Goal: Task Accomplishment & Management: Manage account settings

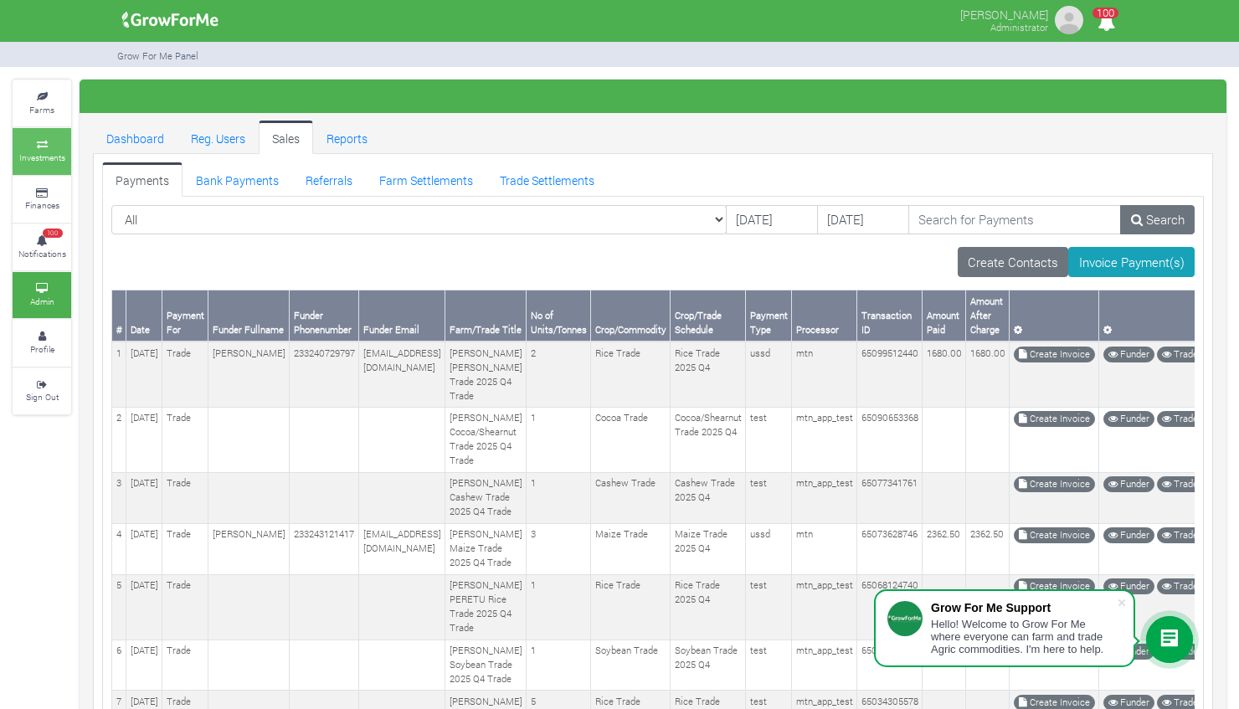
click at [54, 146] on icon at bounding box center [42, 145] width 50 height 8
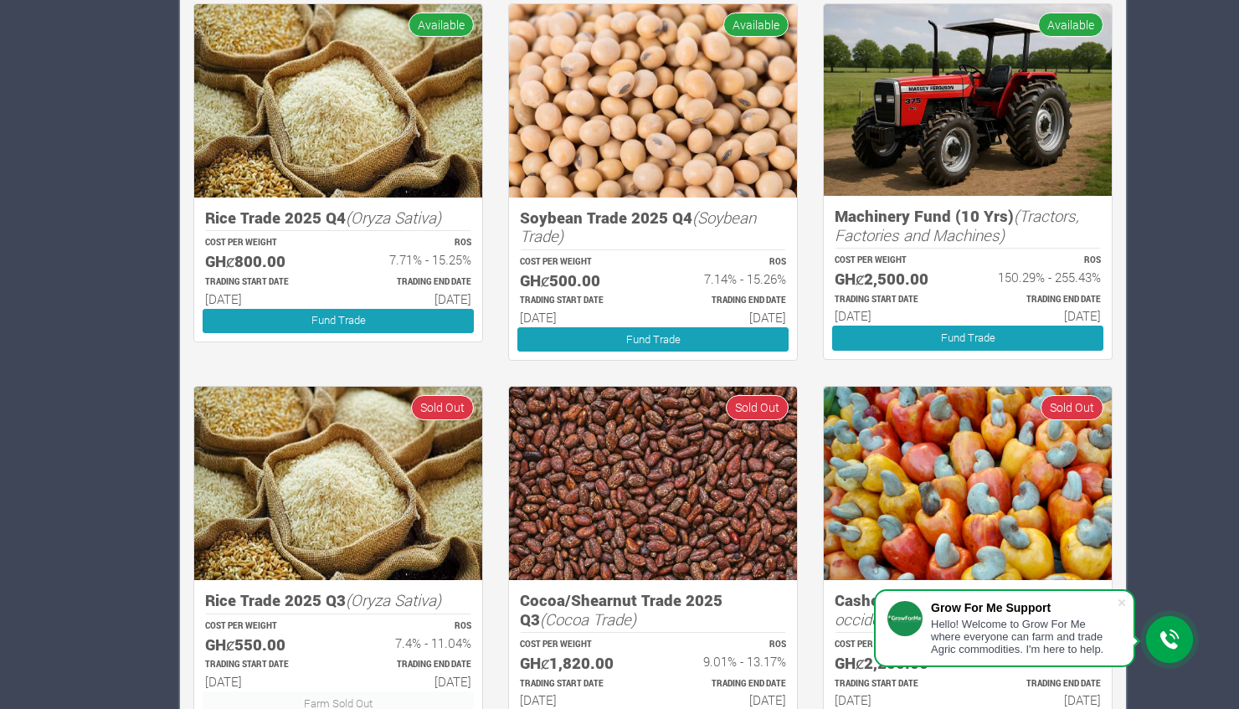
scroll to position [1787, 0]
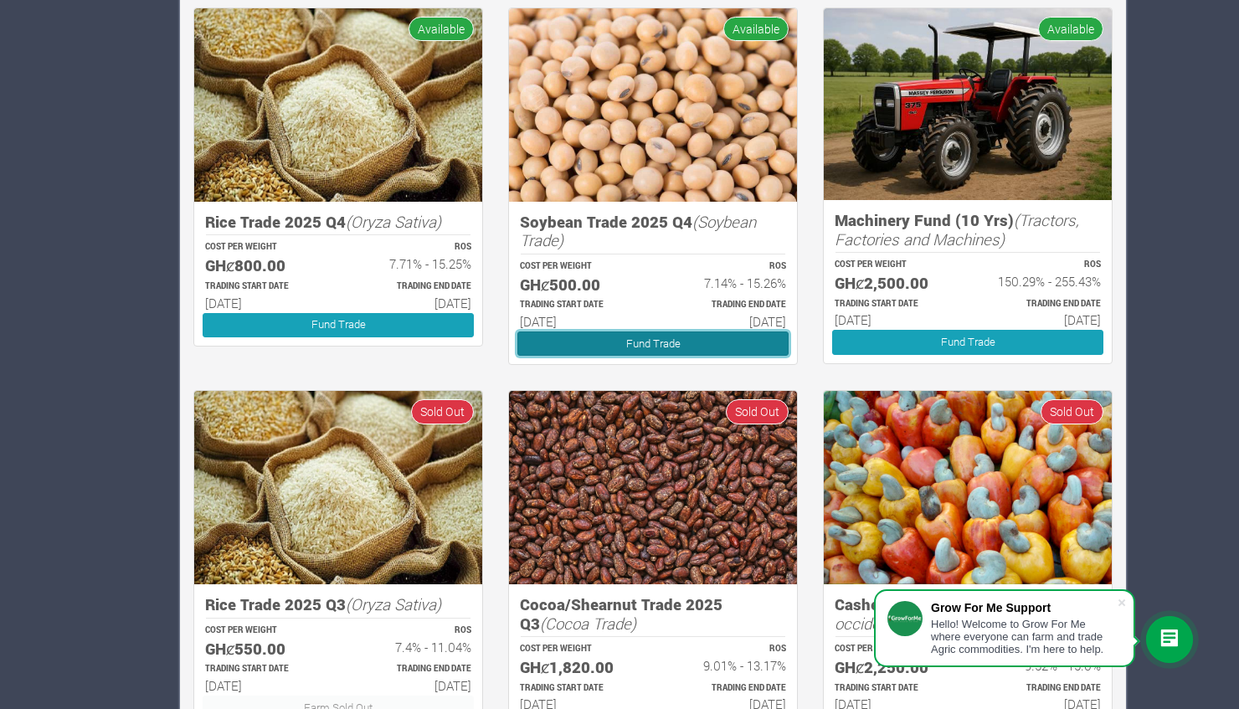
click at [720, 347] on link "Fund Trade" at bounding box center [652, 344] width 271 height 24
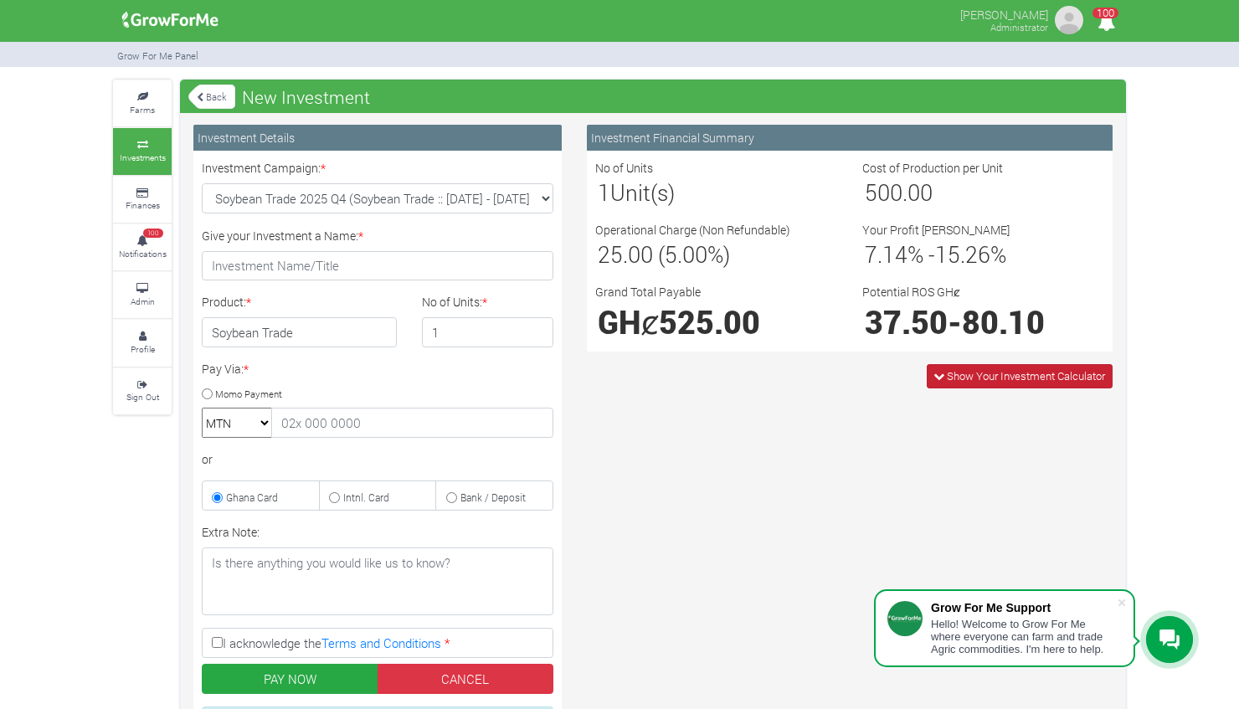
click at [983, 381] on span "Show Your Investment Calculator" at bounding box center [1026, 375] width 158 height 15
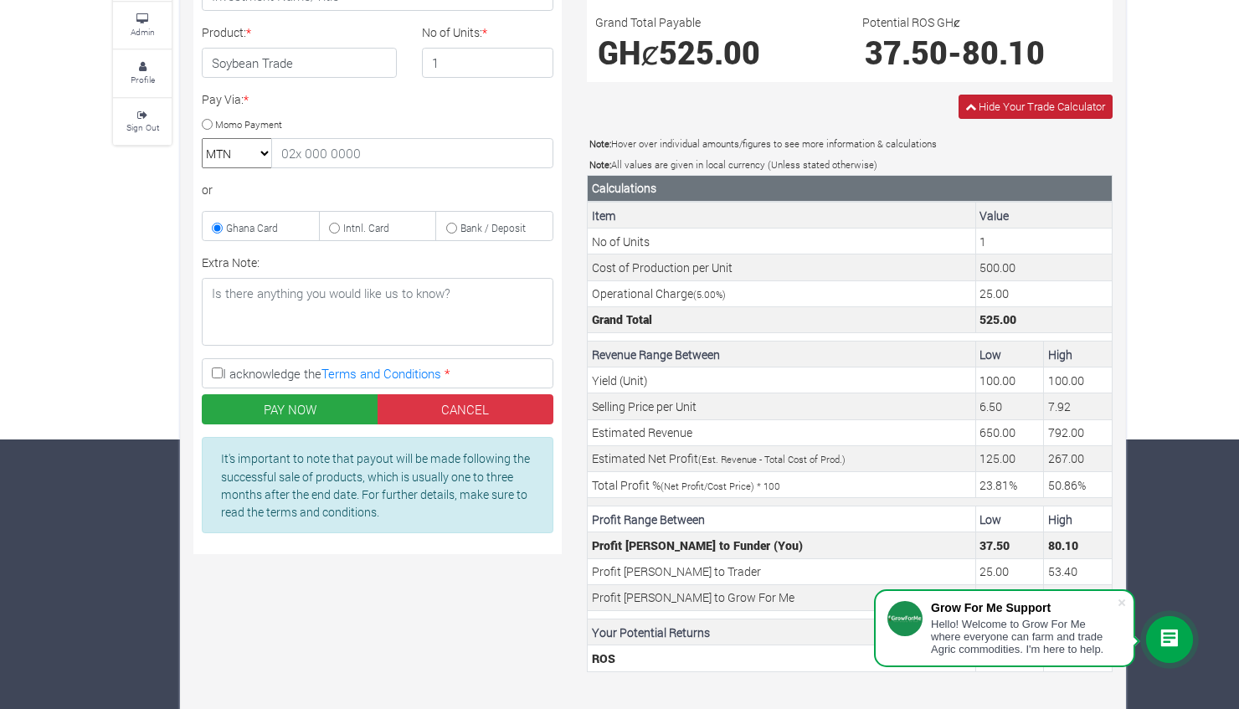
scroll to position [283, 0]
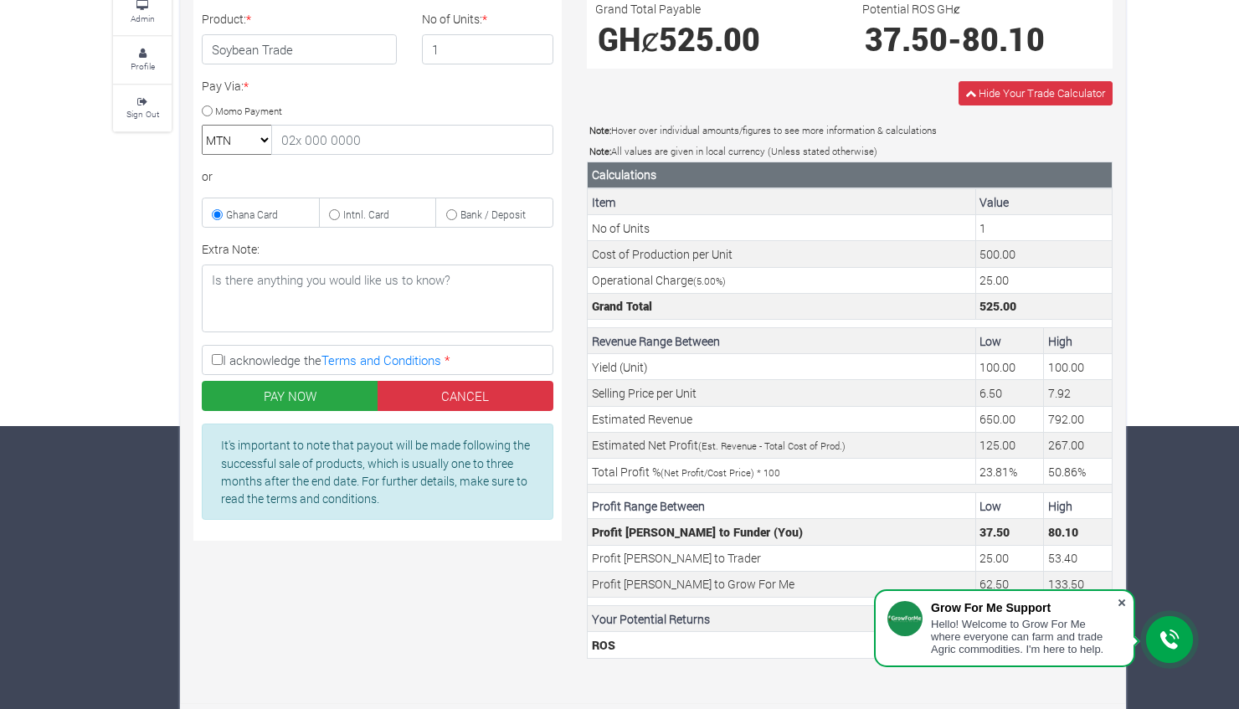
click at [1120, 603] on span at bounding box center [1122, 602] width 17 height 17
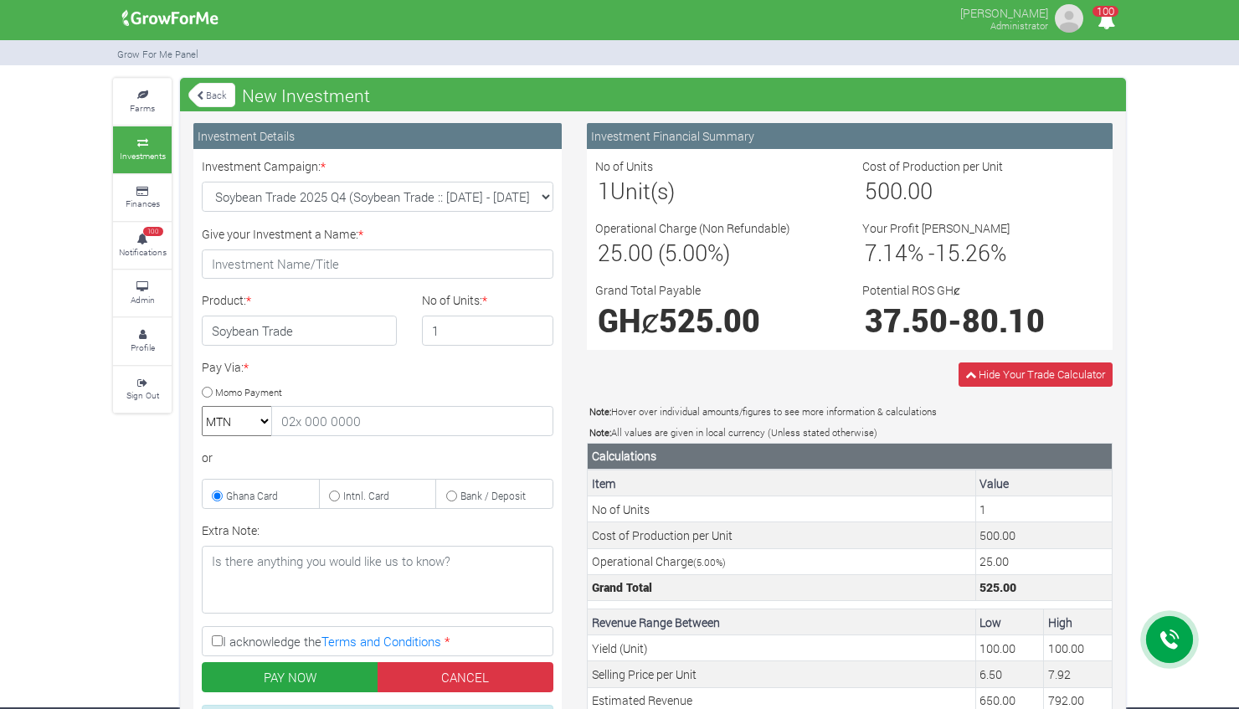
scroll to position [0, 0]
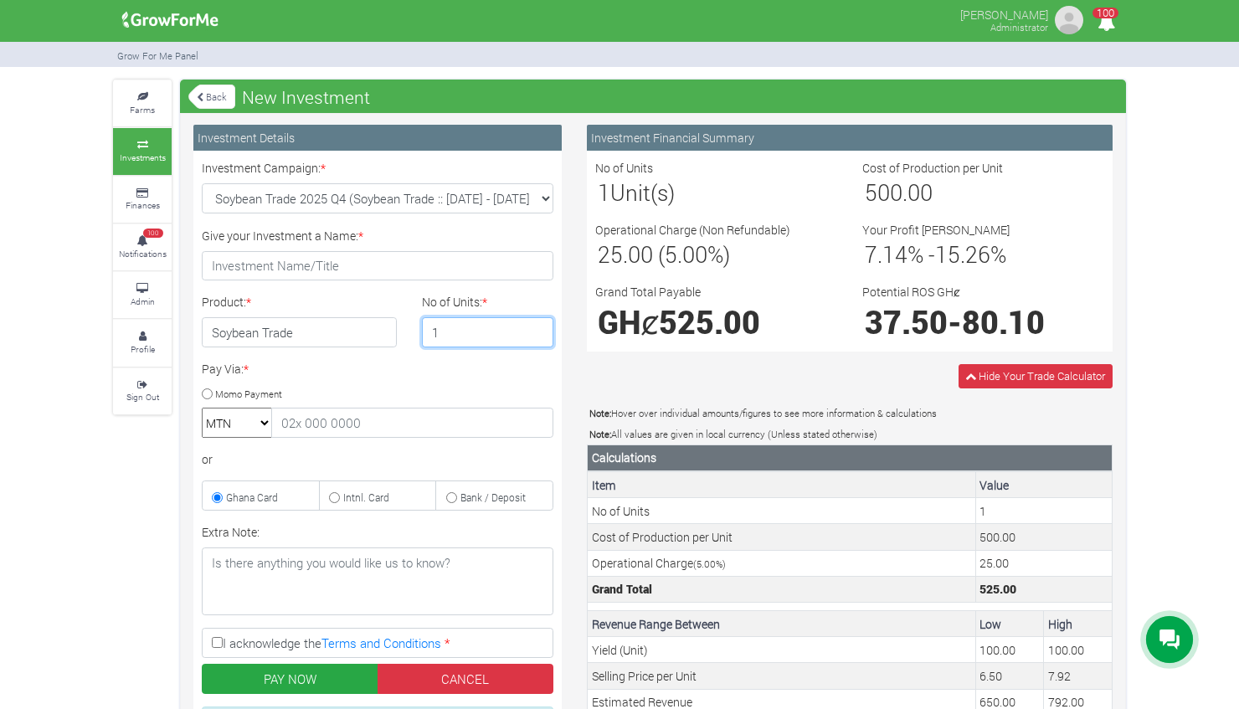
click at [526, 328] on input "1" at bounding box center [488, 332] width 132 height 30
type input "2"
click at [543, 327] on input "2" at bounding box center [488, 332] width 132 height 30
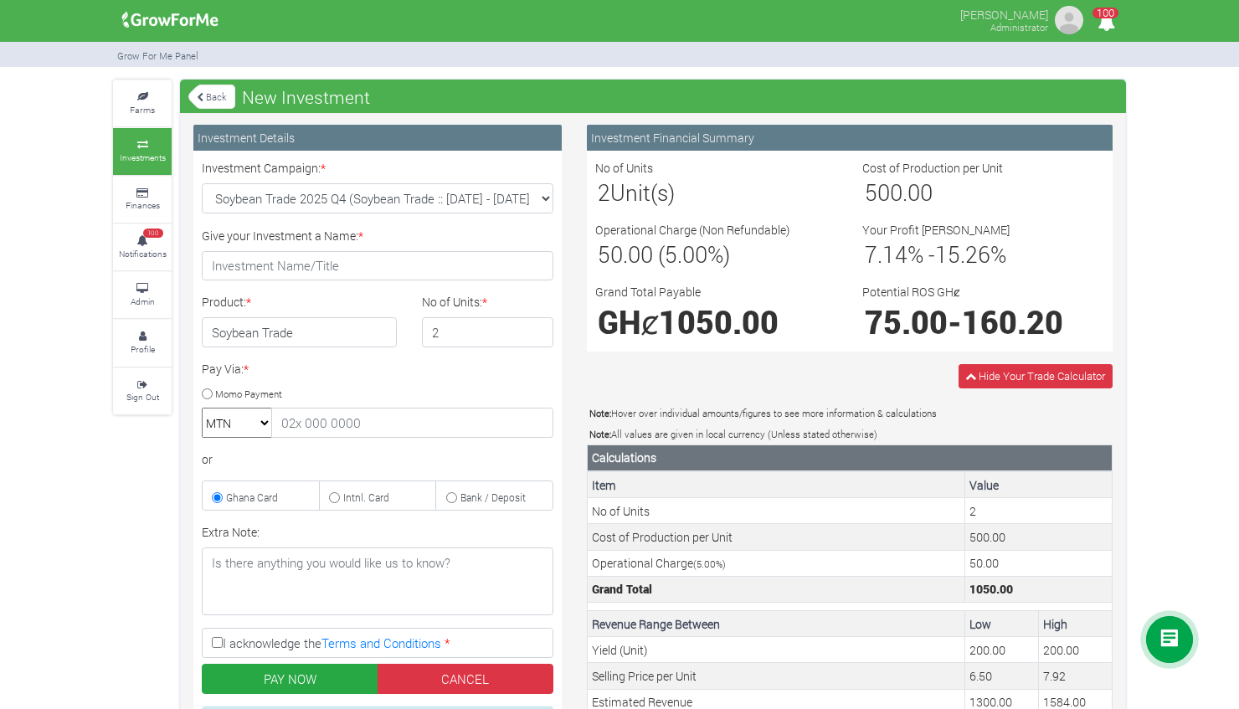
click at [147, 157] on small "Investments" at bounding box center [143, 158] width 46 height 12
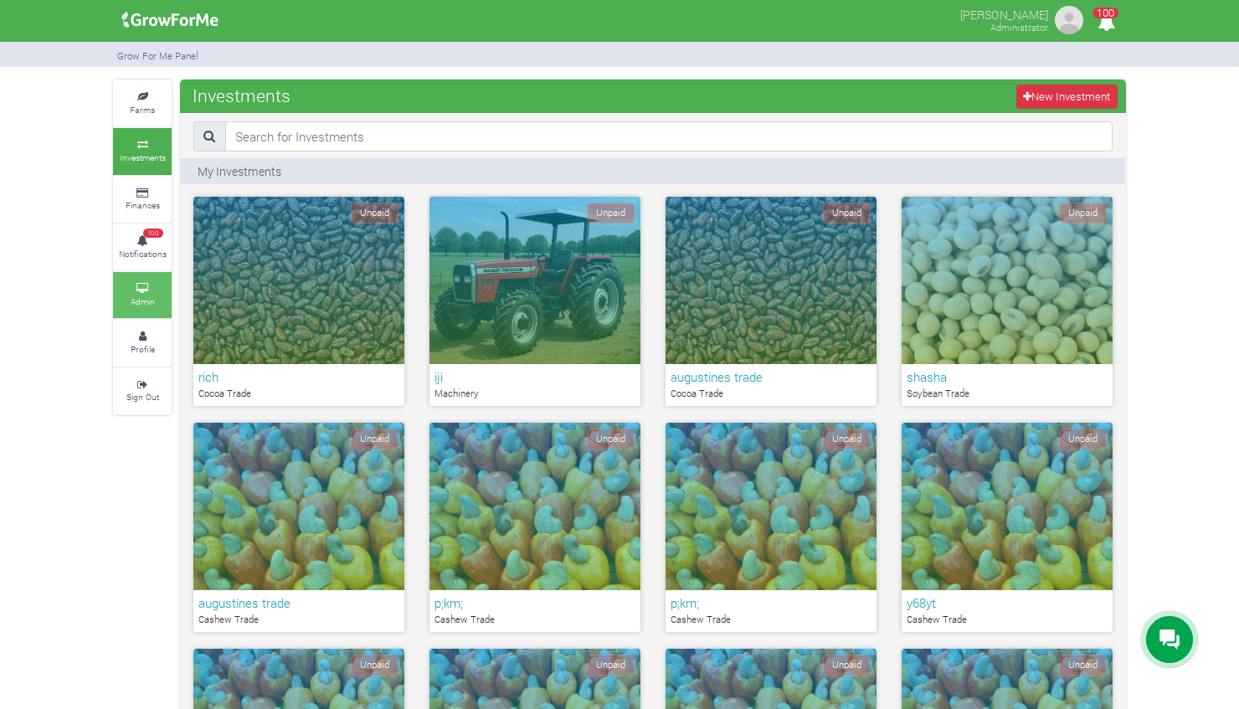
click at [144, 290] on icon at bounding box center [142, 289] width 50 height 8
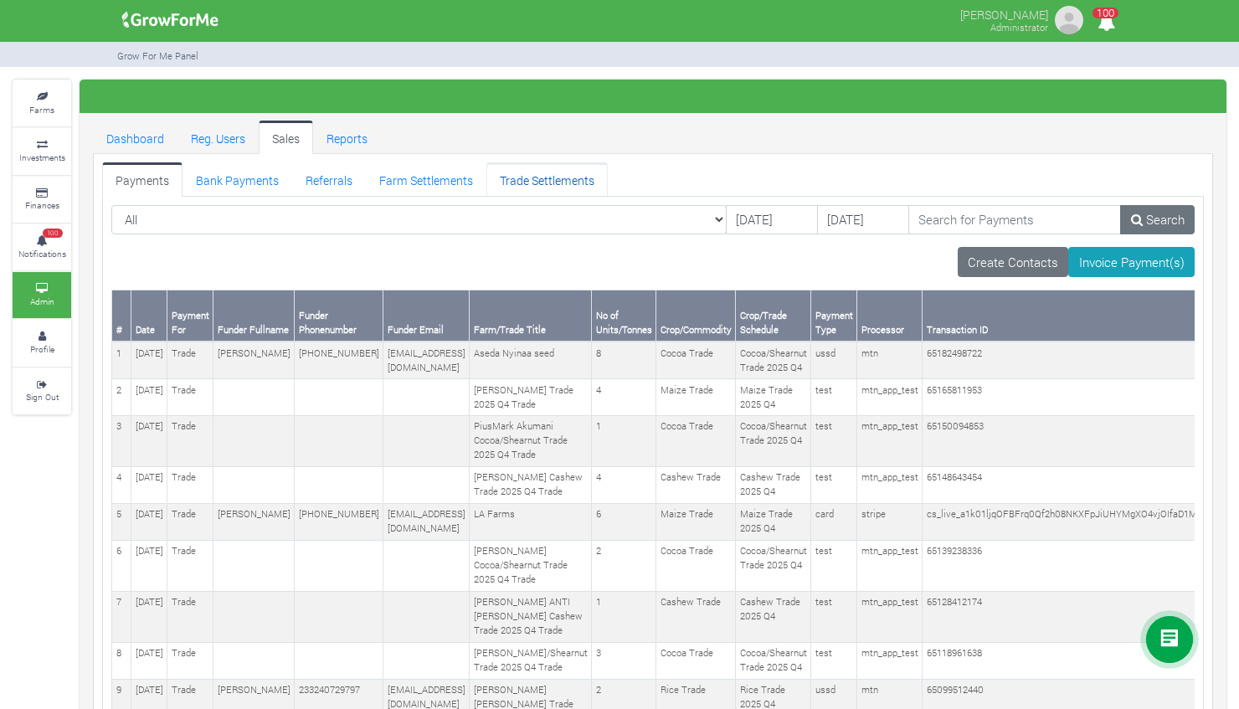
click at [553, 169] on link "Trade Settlements" at bounding box center [546, 178] width 121 height 33
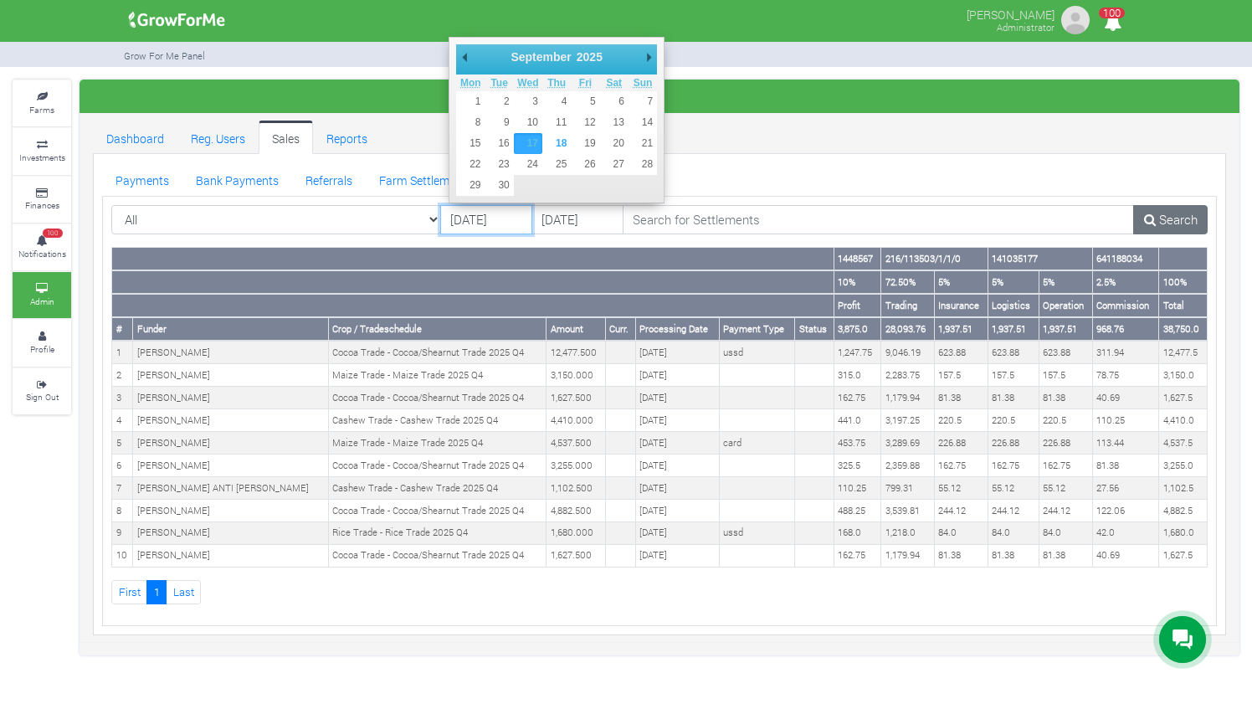
click at [463, 217] on input "[DATE]" at bounding box center [486, 220] width 92 height 30
type input "[DATE]"
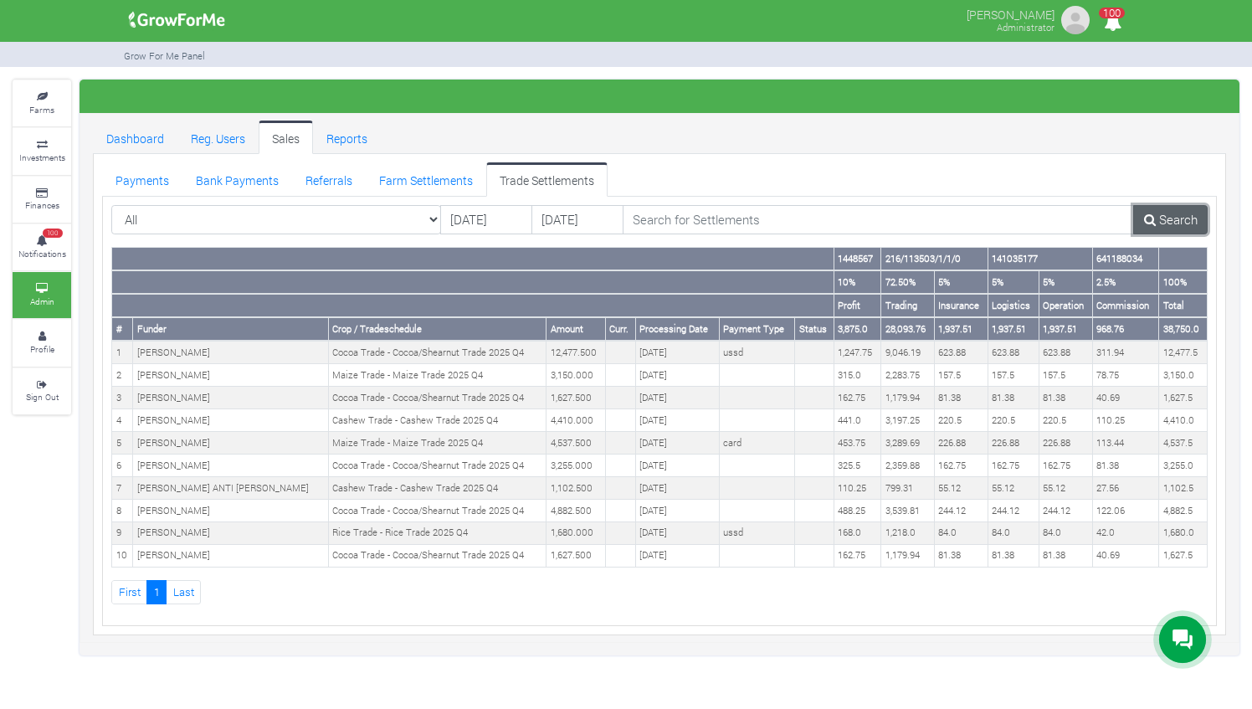
click at [1159, 217] on link "Search" at bounding box center [1171, 220] width 75 height 30
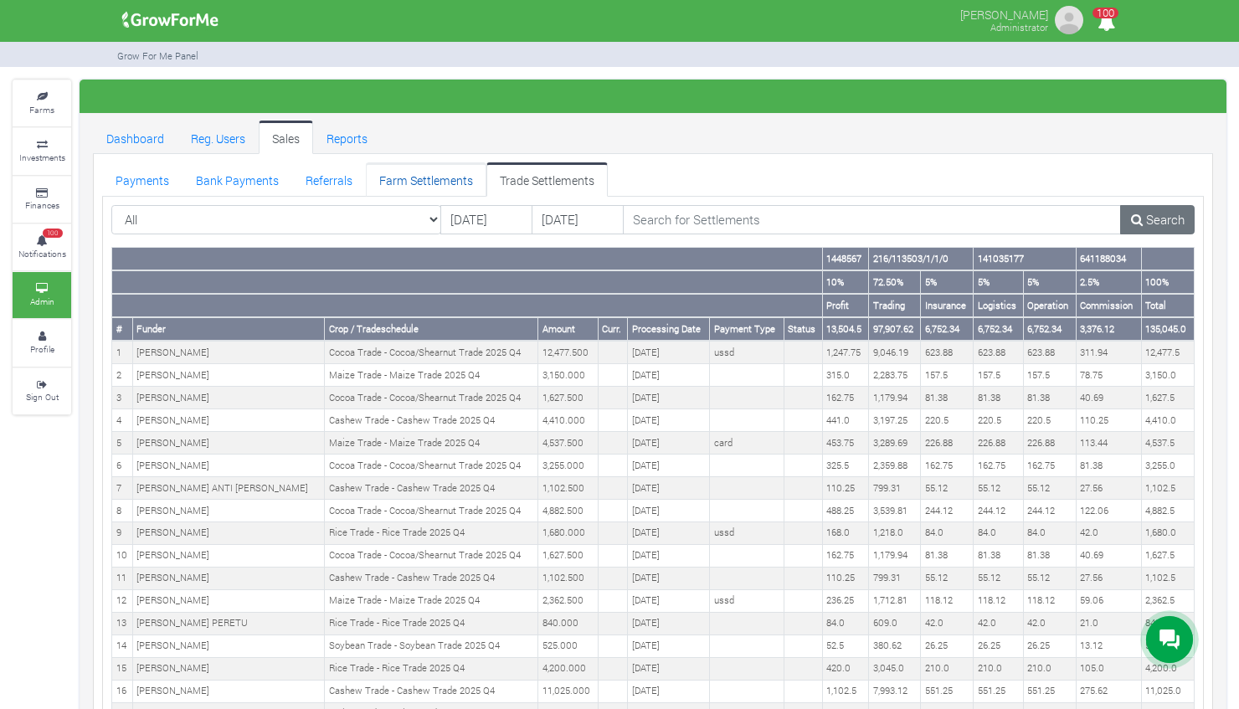
click at [368, 172] on link "Farm Settlements" at bounding box center [426, 178] width 121 height 33
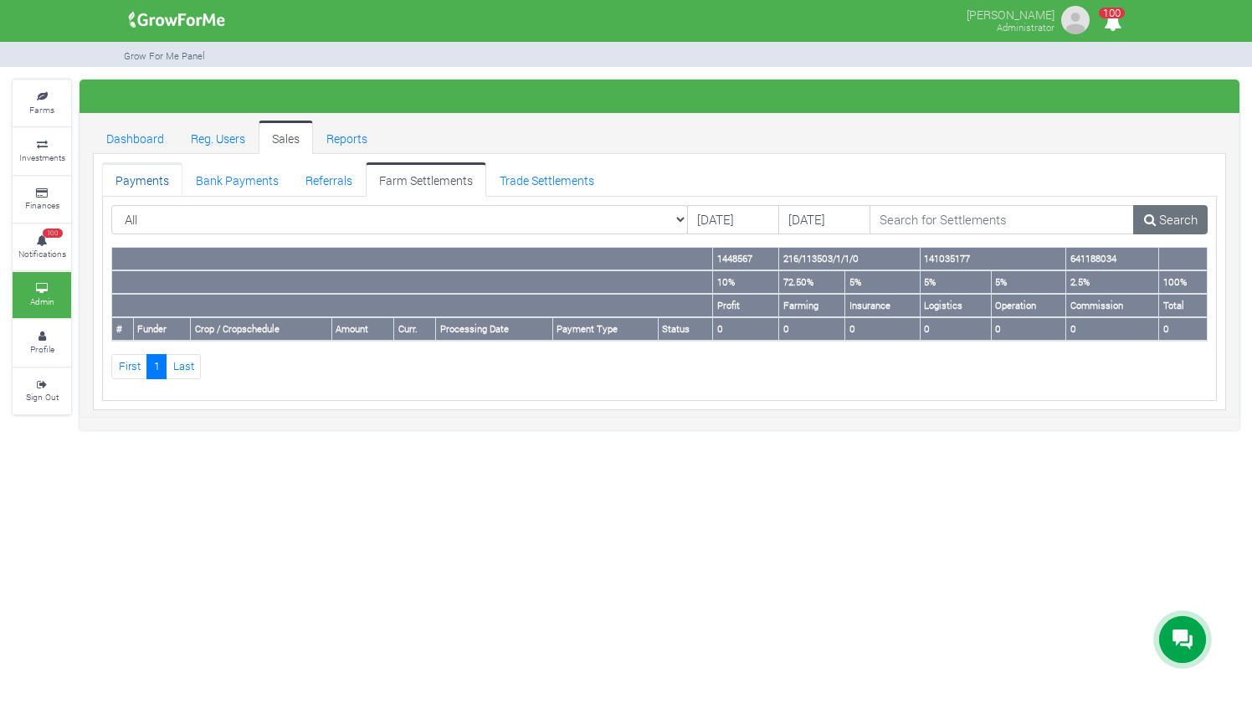
click at [154, 175] on link "Payments" at bounding box center [142, 178] width 80 height 33
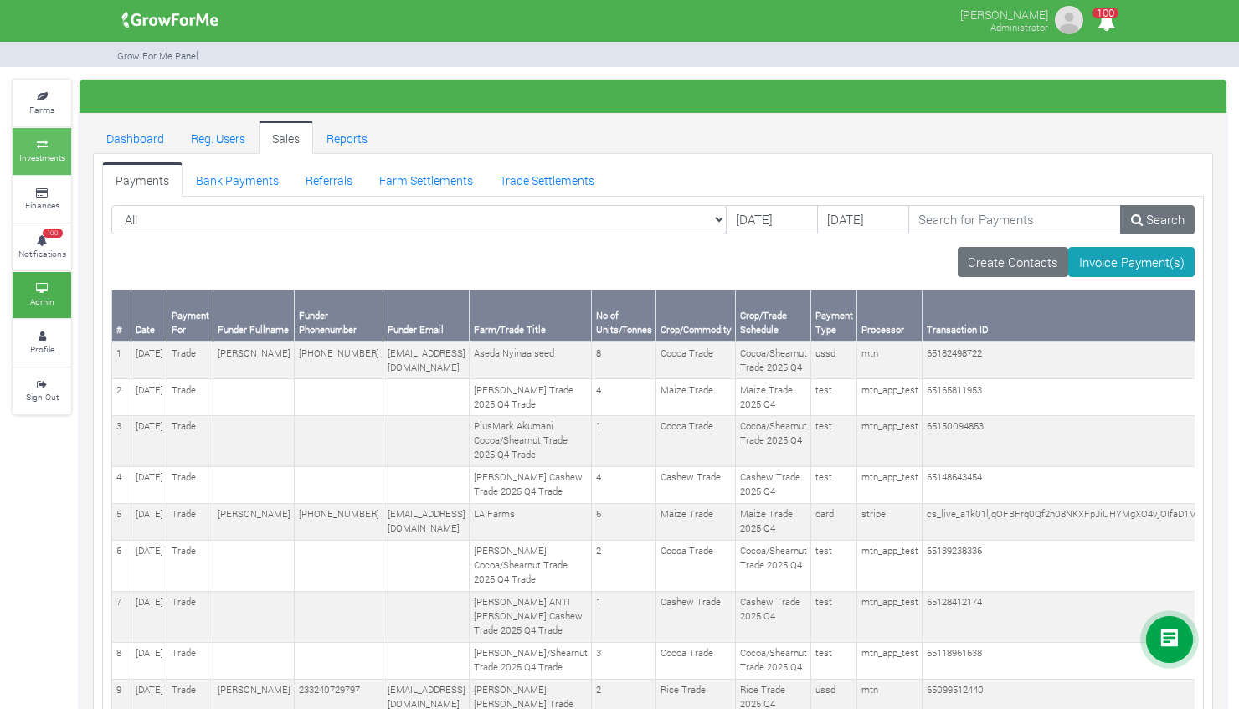
drag, startPoint x: 80, startPoint y: 159, endPoint x: 47, endPoint y: 151, distance: 34.5
click at [47, 151] on div "Farms Investments Finances 100 Notifications Admin Profile Sign Out" at bounding box center [619, 475] width 1239 height 790
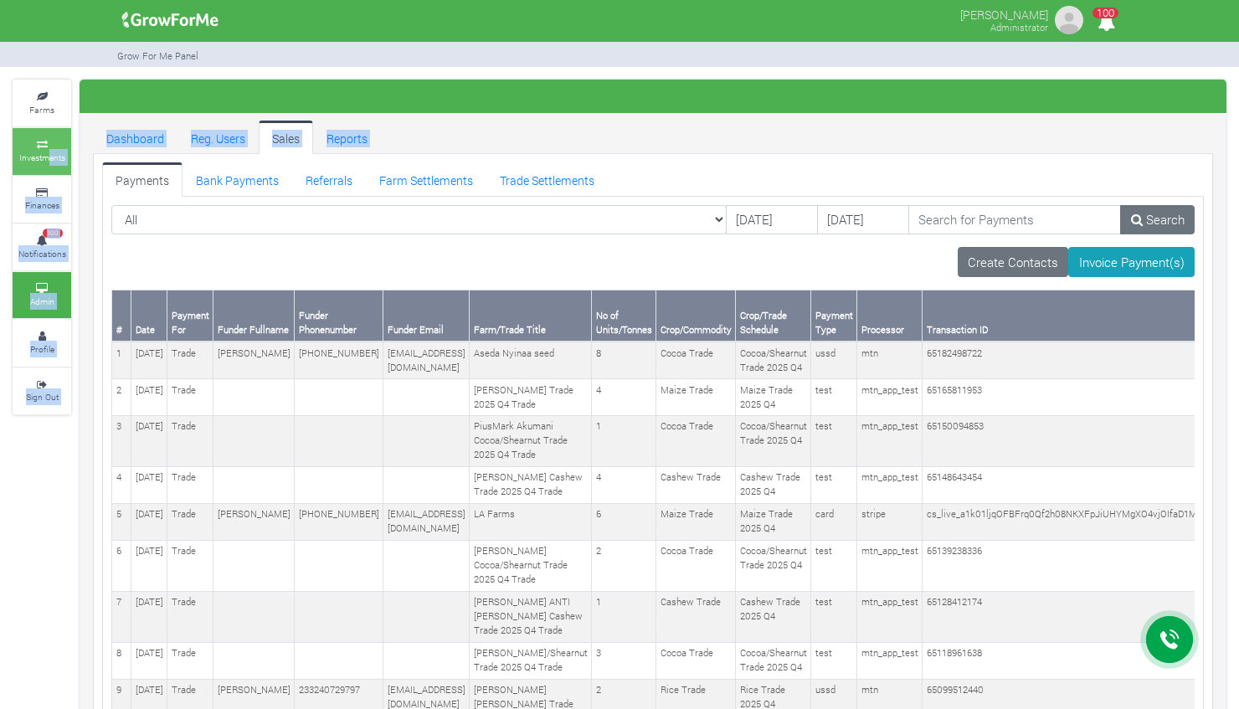
click at [47, 151] on link "Investments" at bounding box center [42, 151] width 59 height 46
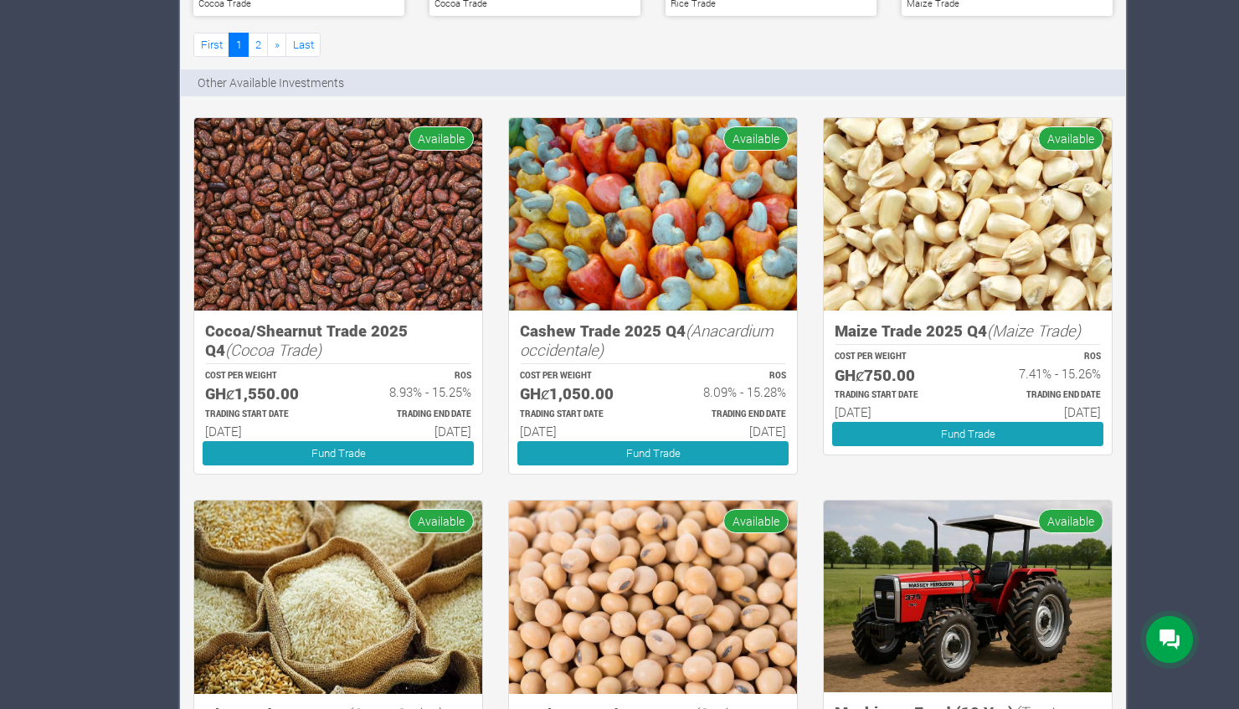
scroll to position [1296, 0]
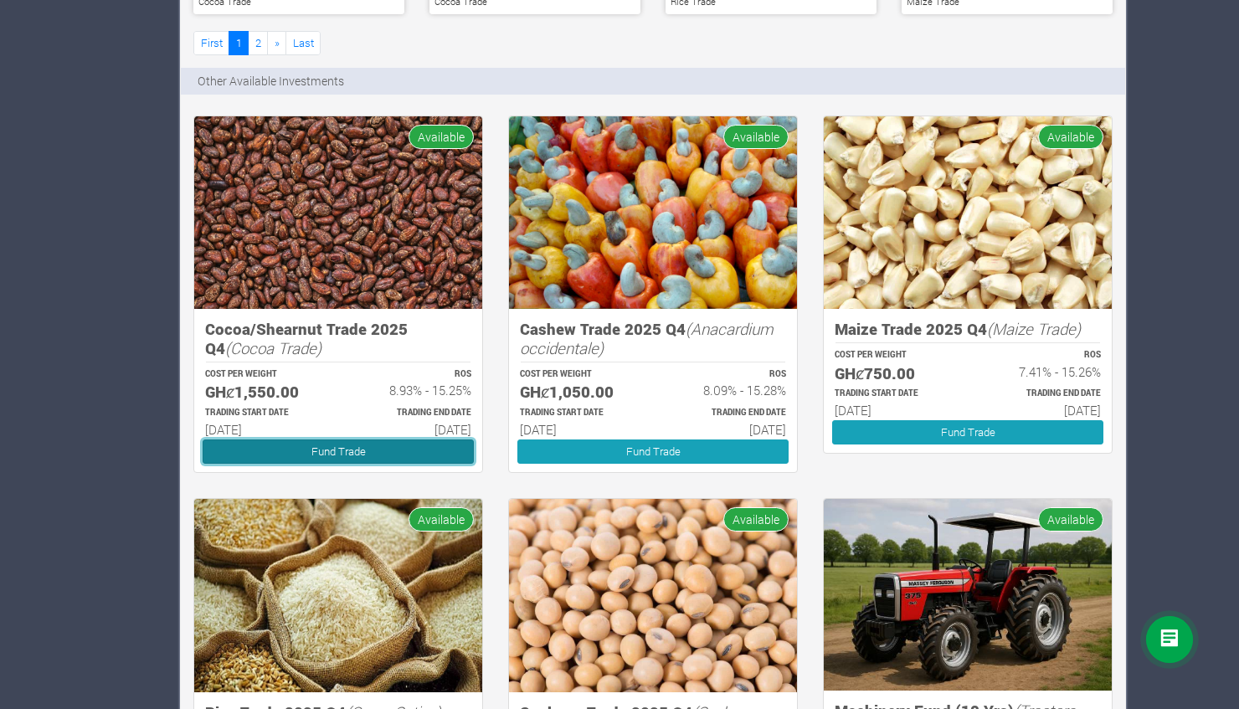
click at [340, 450] on link "Fund Trade" at bounding box center [338, 452] width 271 height 24
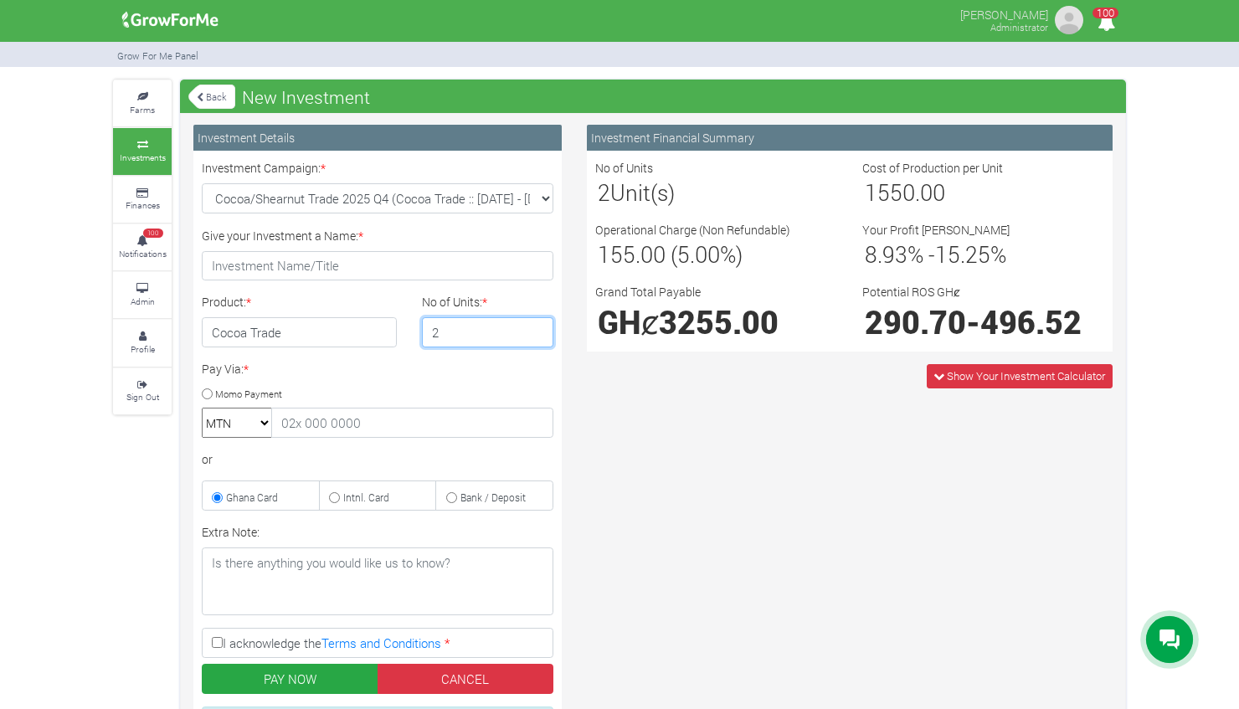
click at [543, 323] on input "2" at bounding box center [488, 332] width 132 height 30
click at [543, 323] on input "3" at bounding box center [488, 332] width 132 height 30
click at [543, 323] on input "4" at bounding box center [488, 332] width 132 height 30
type input "3"
click at [536, 337] on input "3" at bounding box center [488, 332] width 132 height 30
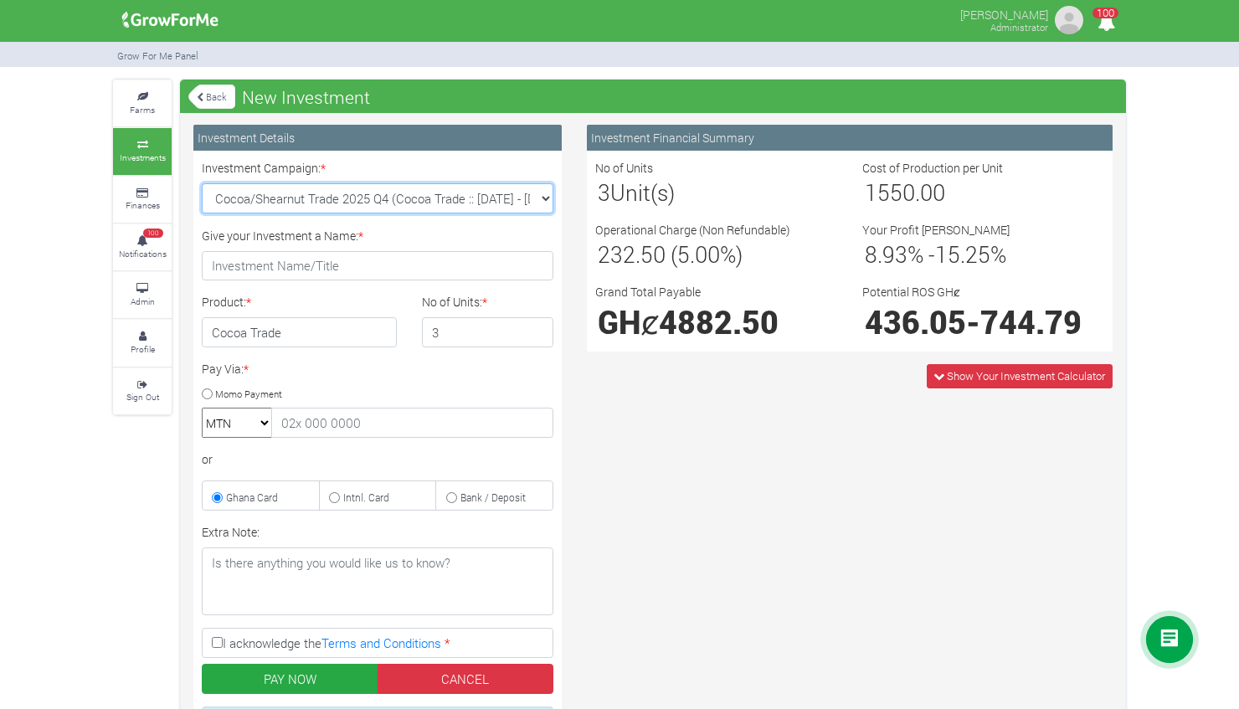
click at [546, 198] on select "Cocoa/Shearnut Trade 2025 Q4 (Cocoa Trade :: 01st Oct 2025 - 31st Mar 2026) Mai…" at bounding box center [378, 198] width 352 height 30
select select "43"
click at [202, 183] on select "Cocoa/Shearnut Trade 2025 Q4 (Cocoa Trade :: 01st Oct 2025 - 31st Mar 2026) Mai…" at bounding box center [378, 198] width 352 height 30
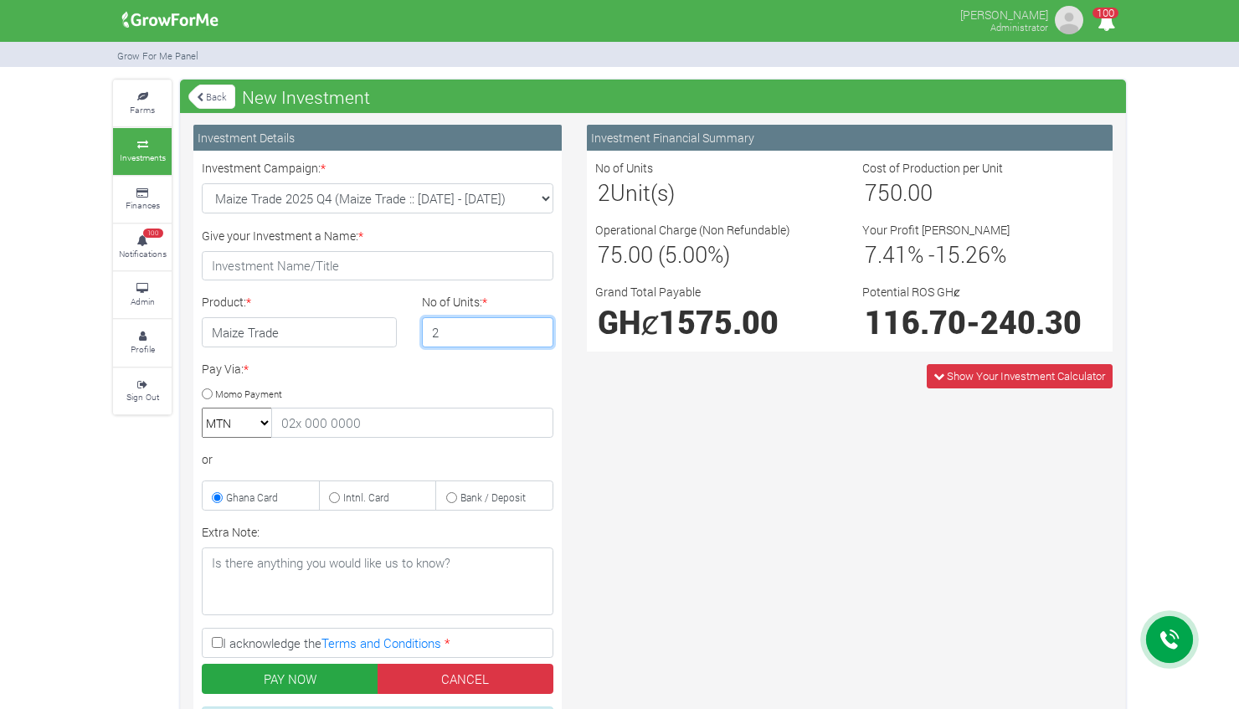
click at [532, 327] on input "2" at bounding box center [488, 332] width 132 height 30
click at [532, 327] on input "3" at bounding box center [488, 332] width 132 height 30
click at [532, 327] on input "4" at bounding box center [488, 332] width 132 height 30
click at [539, 337] on input "3" at bounding box center [488, 332] width 132 height 30
click at [539, 328] on input "4" at bounding box center [488, 332] width 132 height 30
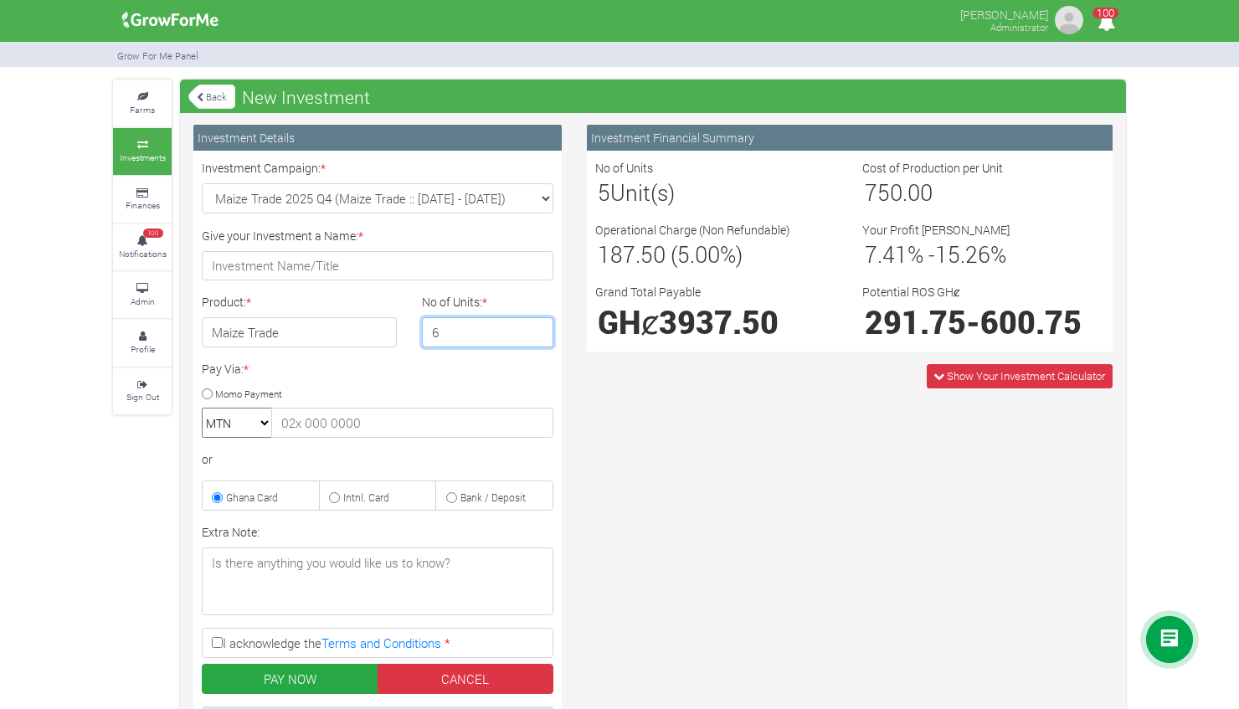
click at [539, 328] on input "6" at bounding box center [488, 332] width 132 height 30
click at [539, 328] on input "7" at bounding box center [488, 332] width 132 height 30
type input "6"
click at [536, 339] on input "6" at bounding box center [488, 332] width 132 height 30
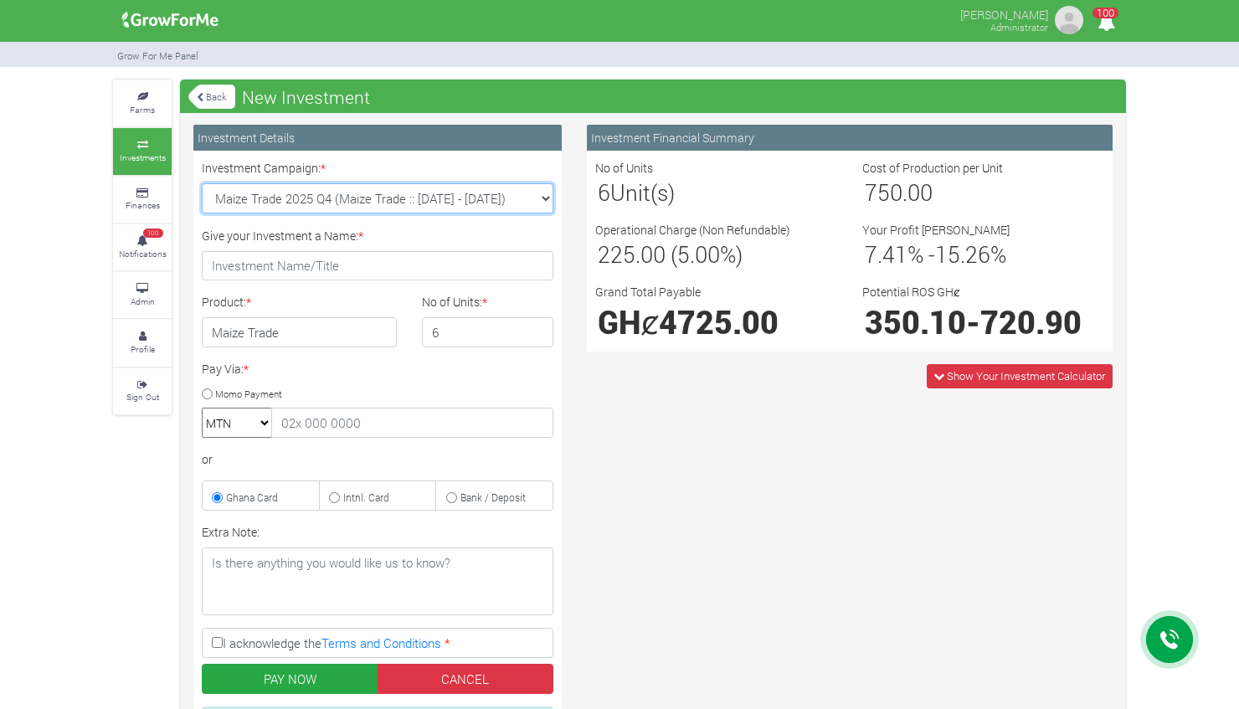
click at [546, 196] on select "Cocoa/Shearnut Trade 2025 Q4 (Cocoa Trade :: 01st Oct 2025 - 31st Mar 2026) Mai…" at bounding box center [378, 198] width 352 height 30
select select "47"
click at [202, 183] on select "Cocoa/Shearnut Trade 2025 Q4 (Cocoa Trade :: 01st Oct 2025 - 31st Mar 2026) Mai…" at bounding box center [378, 198] width 352 height 30
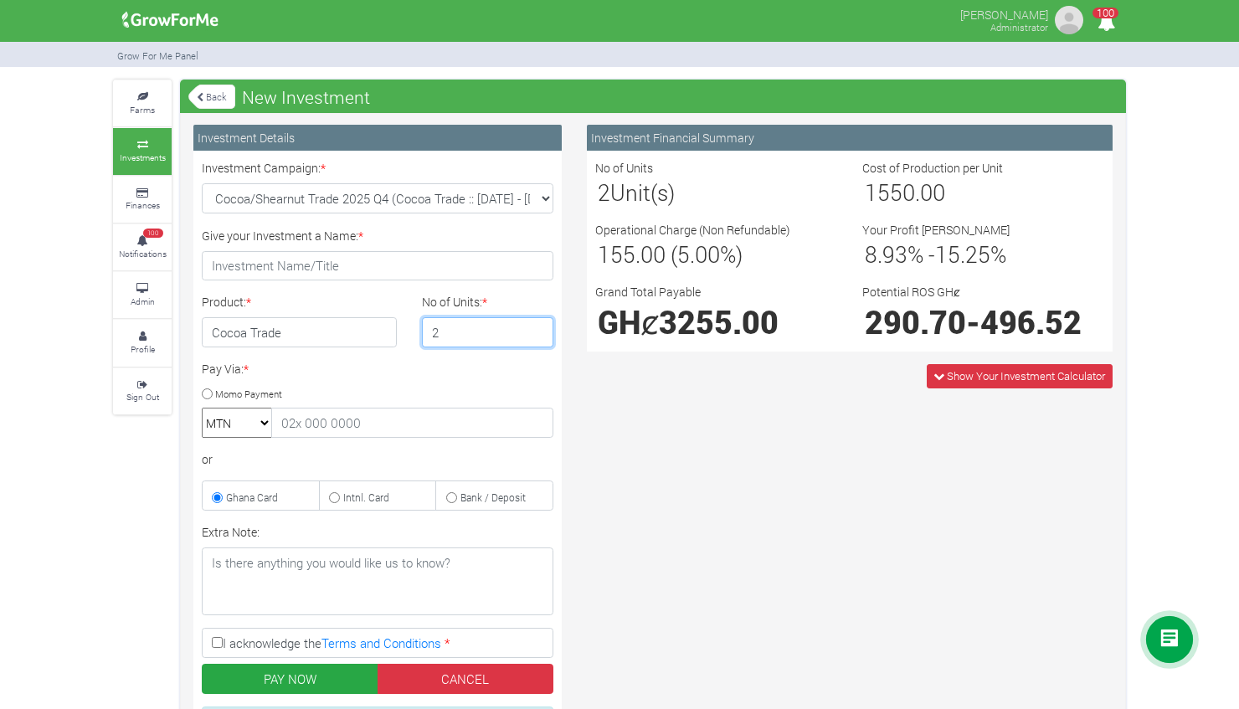
click at [537, 326] on input "2" at bounding box center [488, 332] width 132 height 30
click at [537, 326] on input "3" at bounding box center [488, 332] width 132 height 30
click at [537, 326] on input "4" at bounding box center [488, 332] width 132 height 30
type input "3"
click at [537, 335] on input "3" at bounding box center [488, 332] width 132 height 30
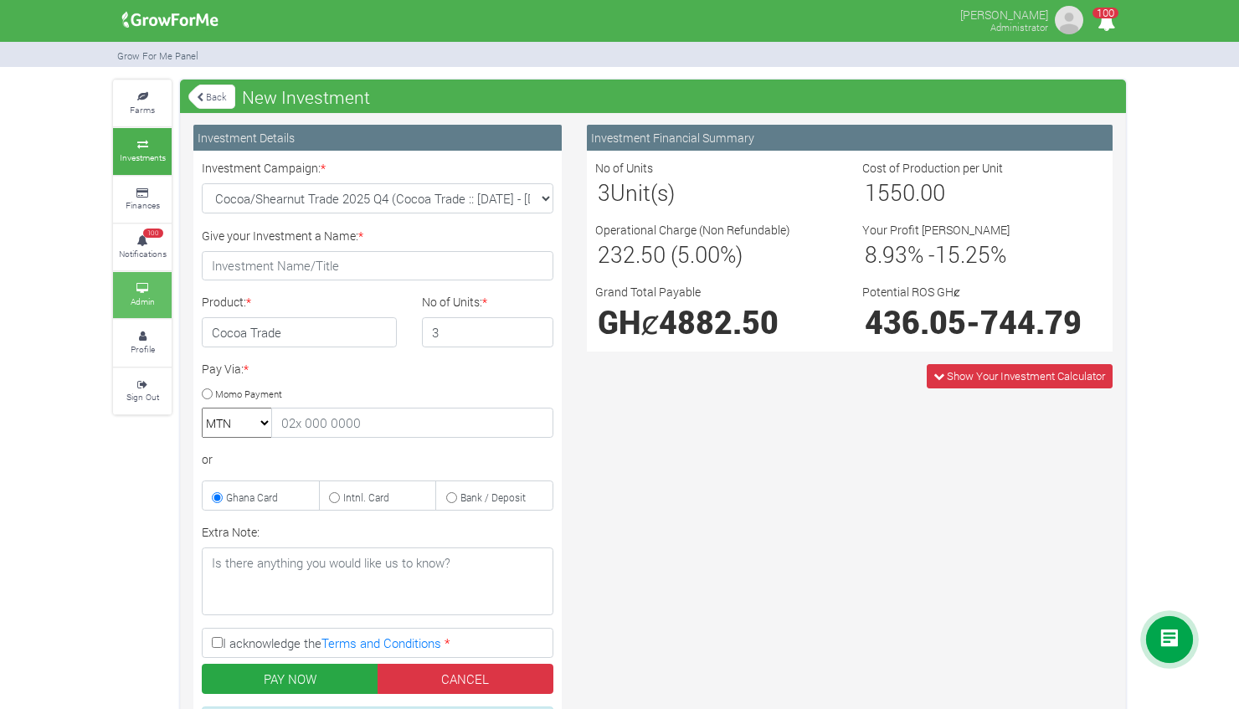
click at [146, 297] on small "Admin" at bounding box center [143, 302] width 24 height 12
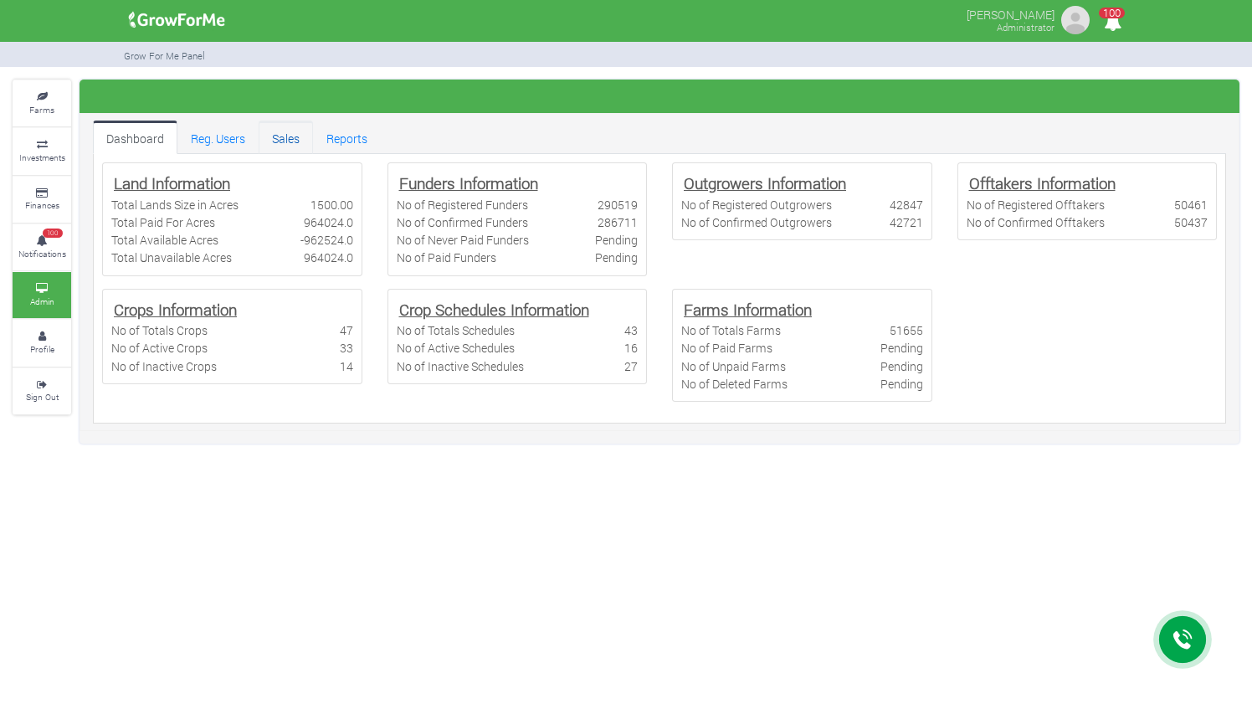
click at [291, 141] on link "Sales" at bounding box center [286, 137] width 54 height 33
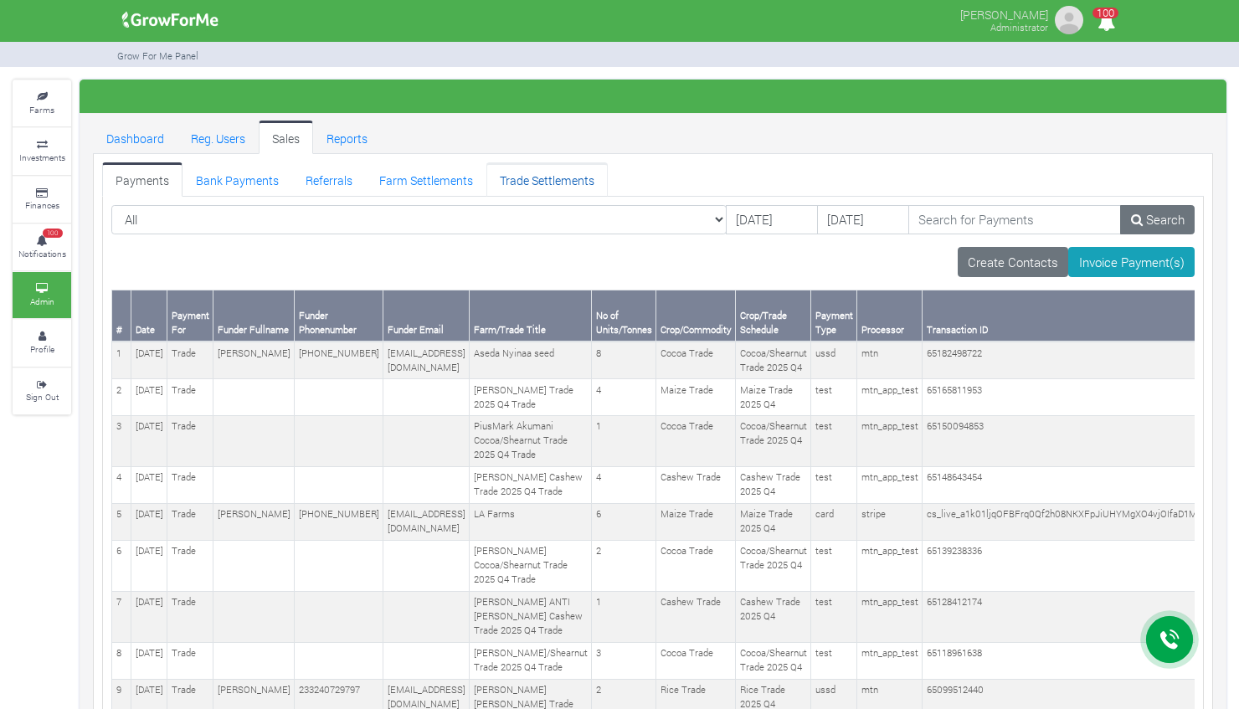
click at [551, 184] on link "Trade Settlements" at bounding box center [546, 178] width 121 height 33
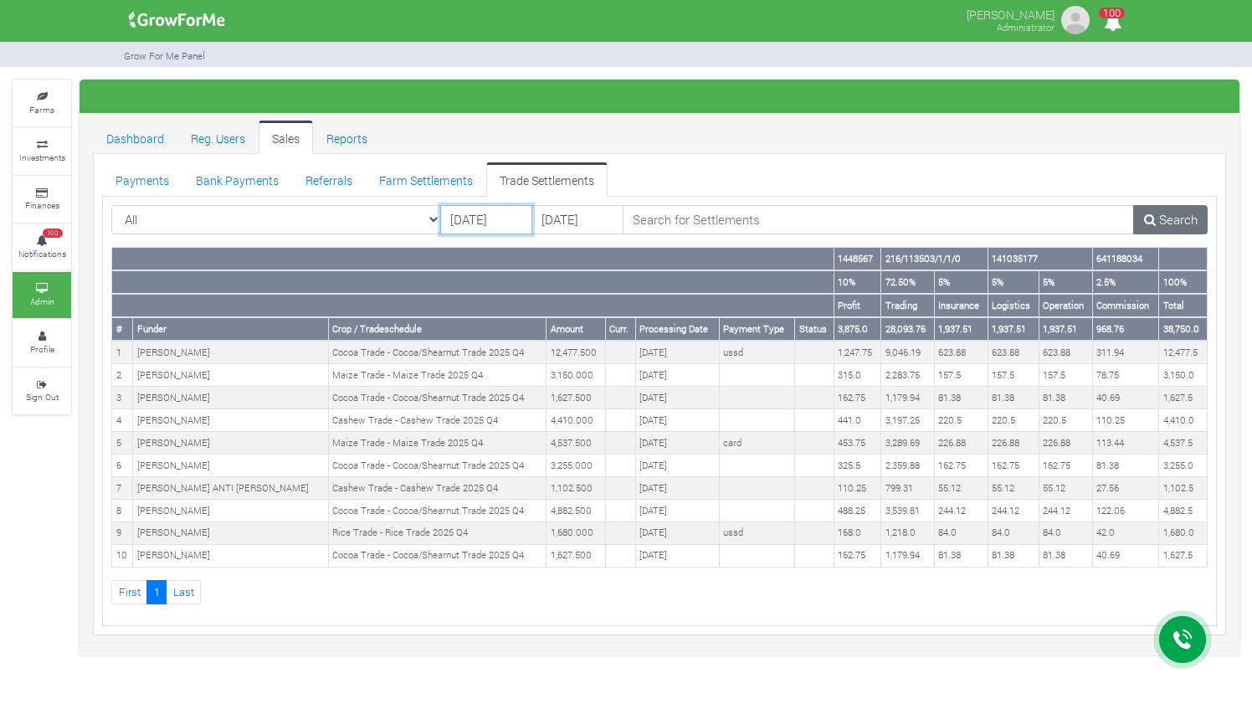
click at [464, 221] on input "[DATE]" at bounding box center [486, 220] width 92 height 30
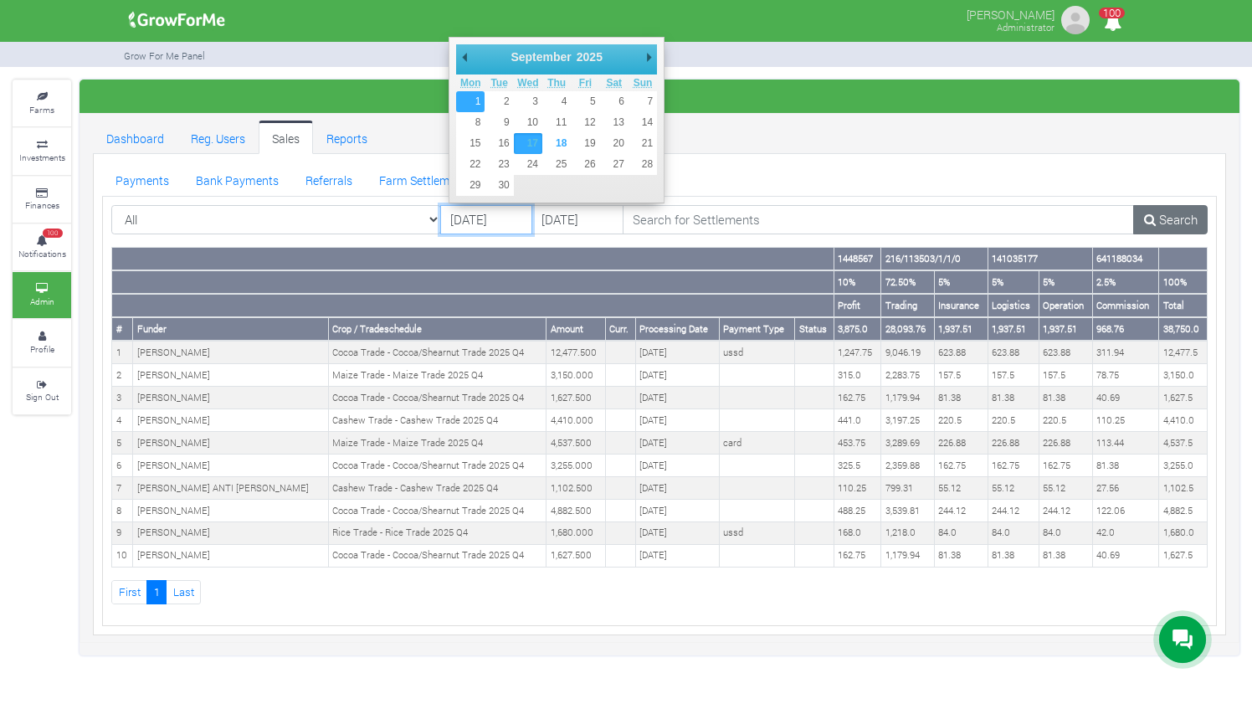
type input "[DATE]"
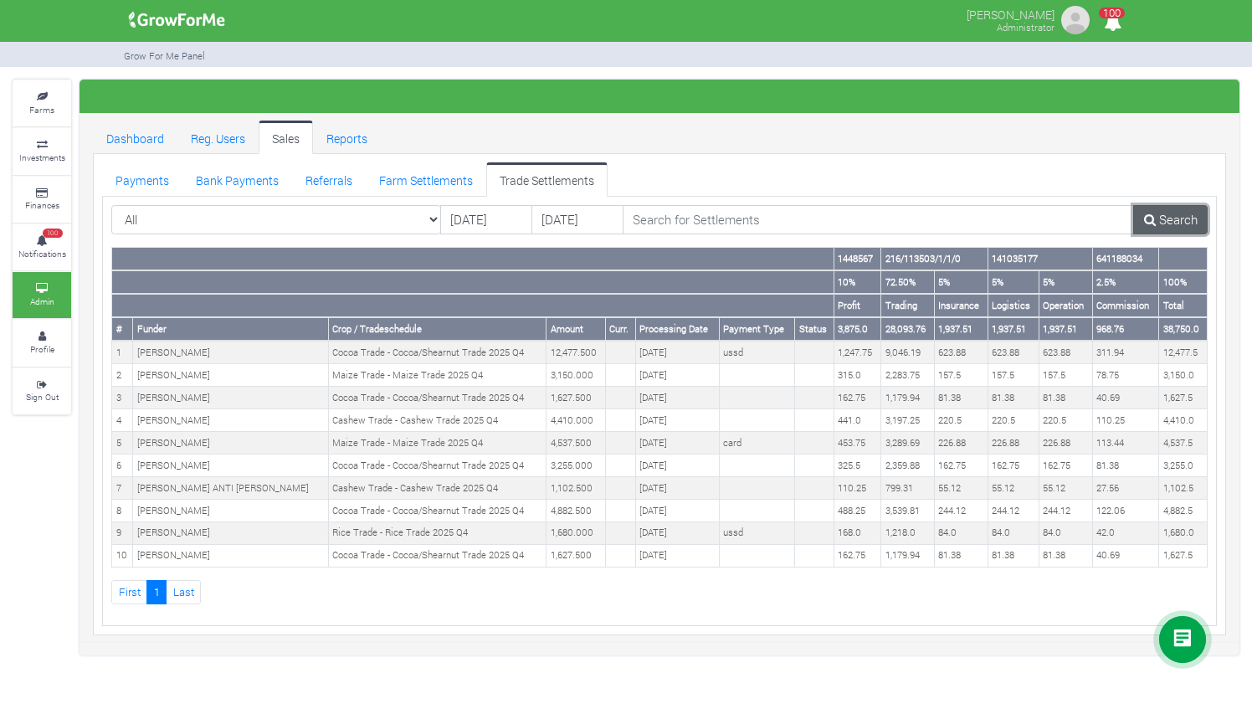
click at [1174, 226] on link "Search" at bounding box center [1171, 220] width 75 height 30
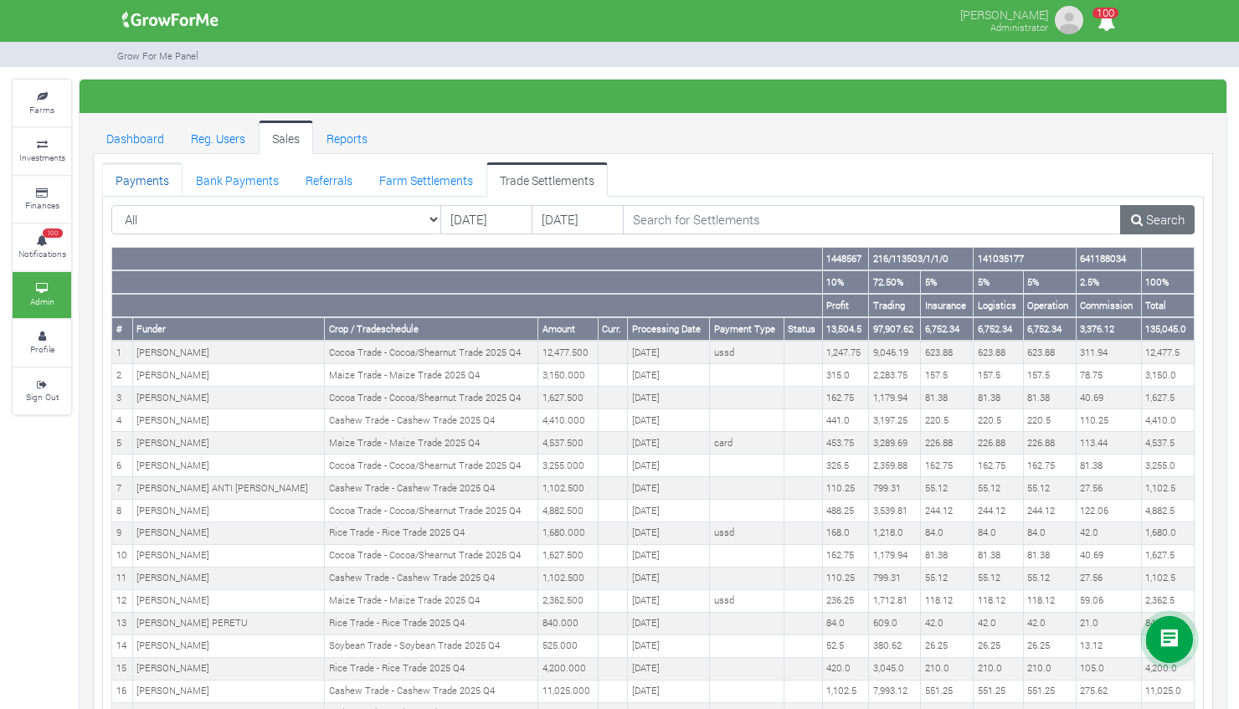
click at [146, 176] on link "Payments" at bounding box center [142, 178] width 80 height 33
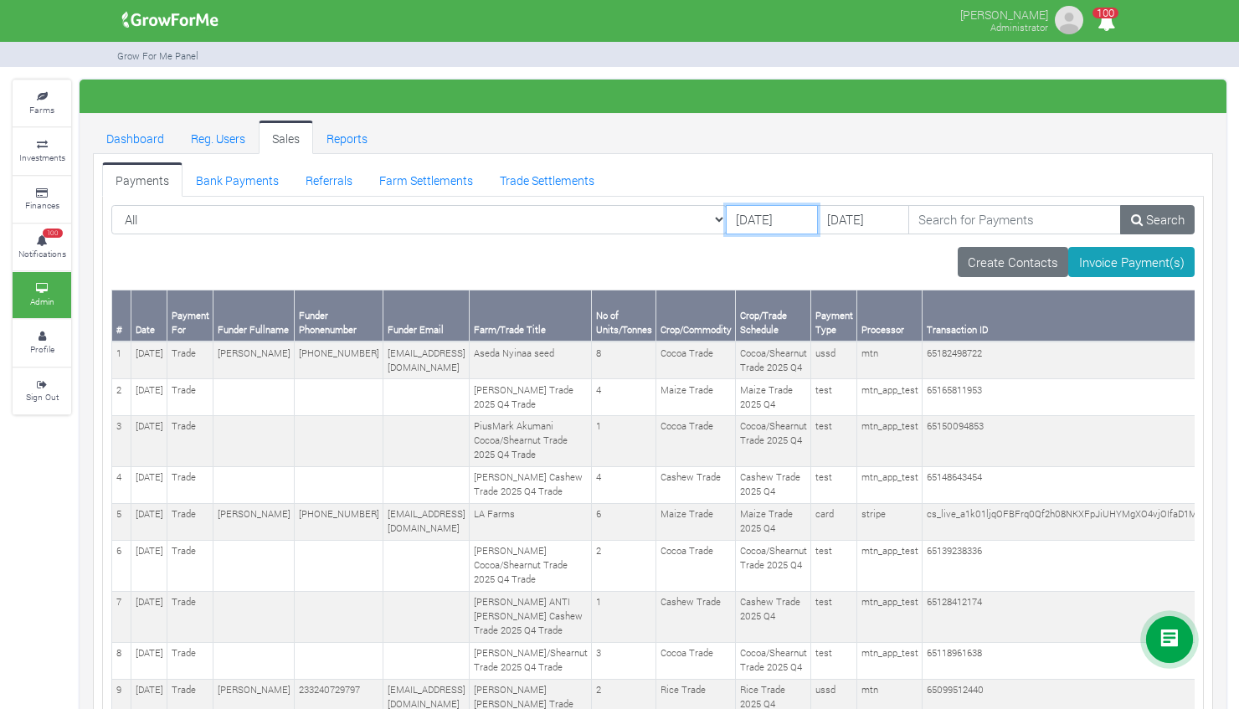
click at [726, 212] on input "[DATE]" at bounding box center [772, 220] width 92 height 30
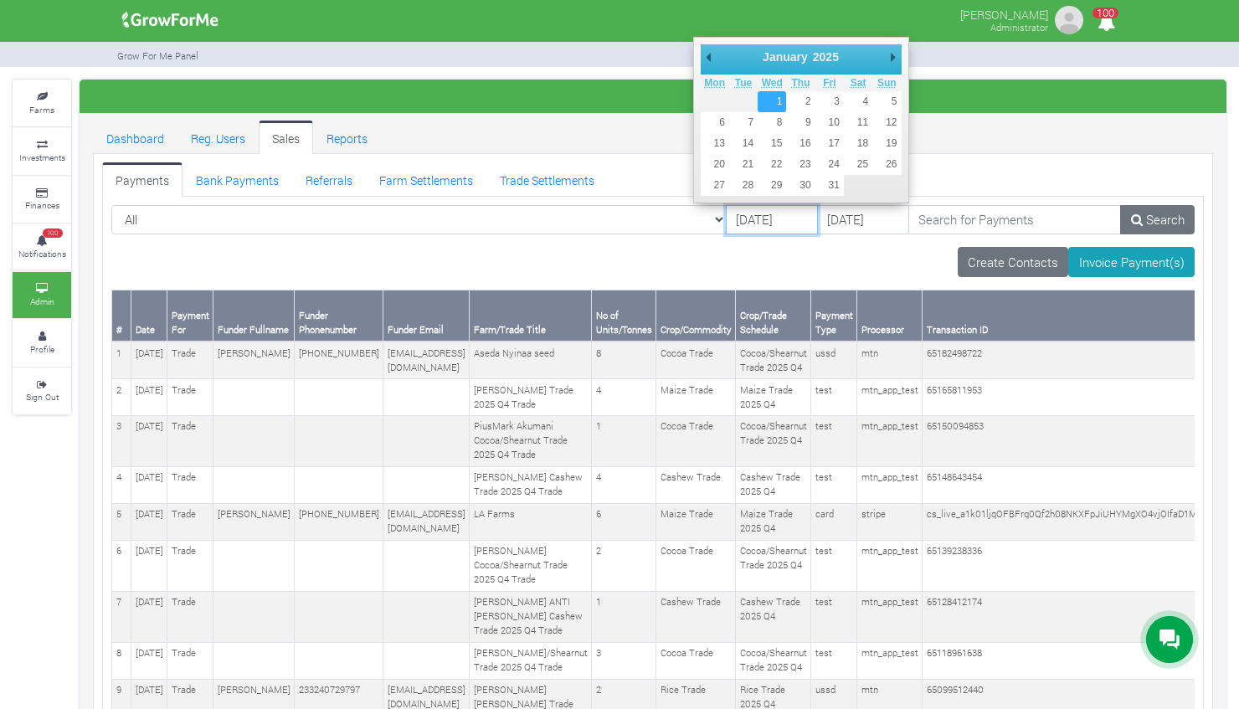
type input "[DATE]"
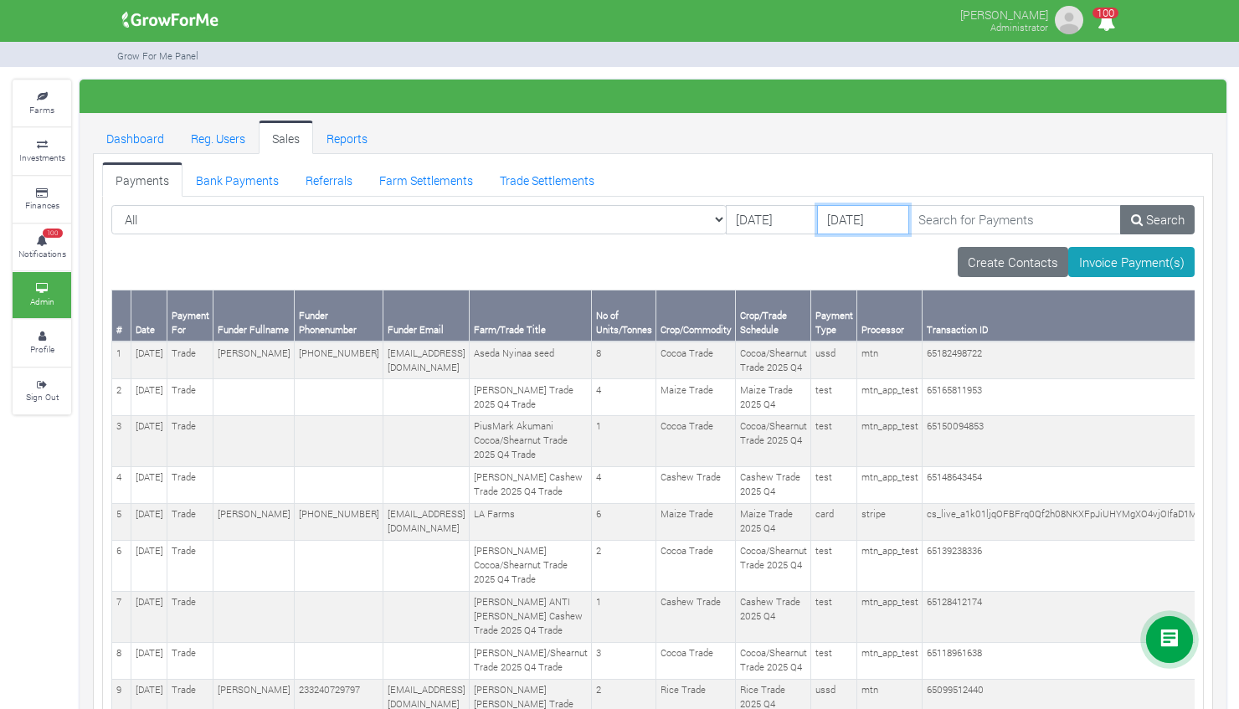
click at [817, 216] on input "19/09/2025" at bounding box center [863, 220] width 92 height 30
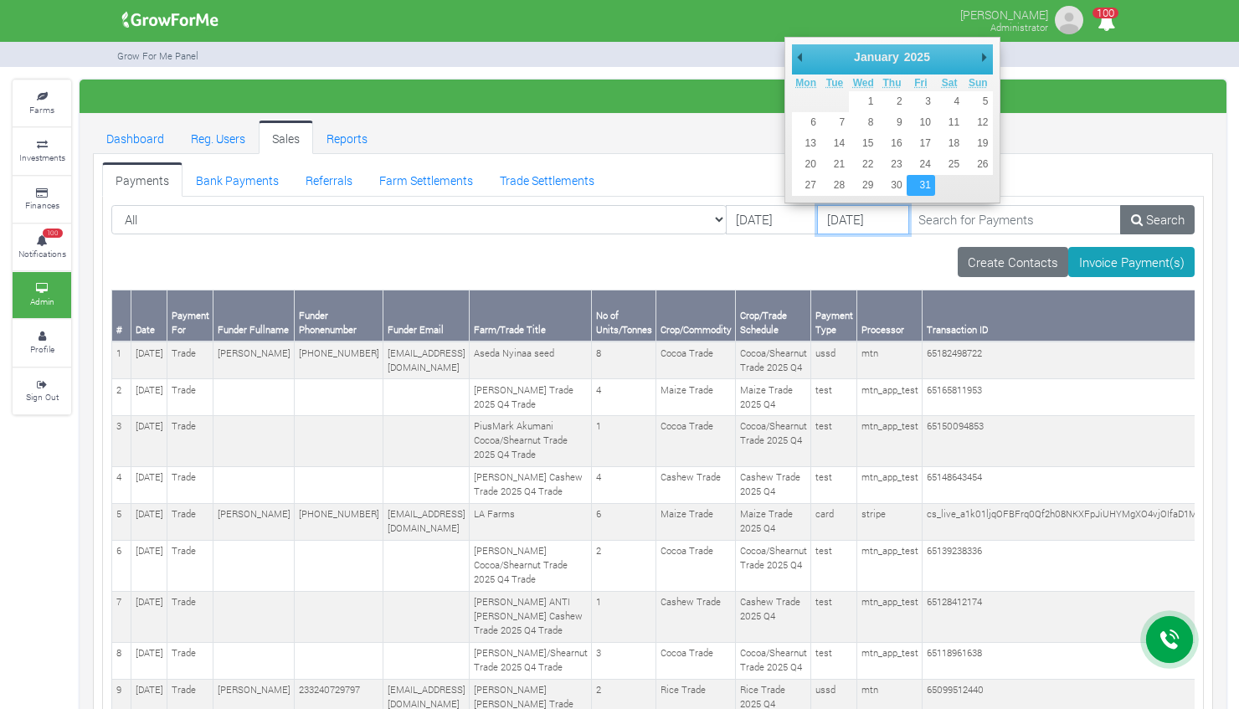
type input "[DATE]"
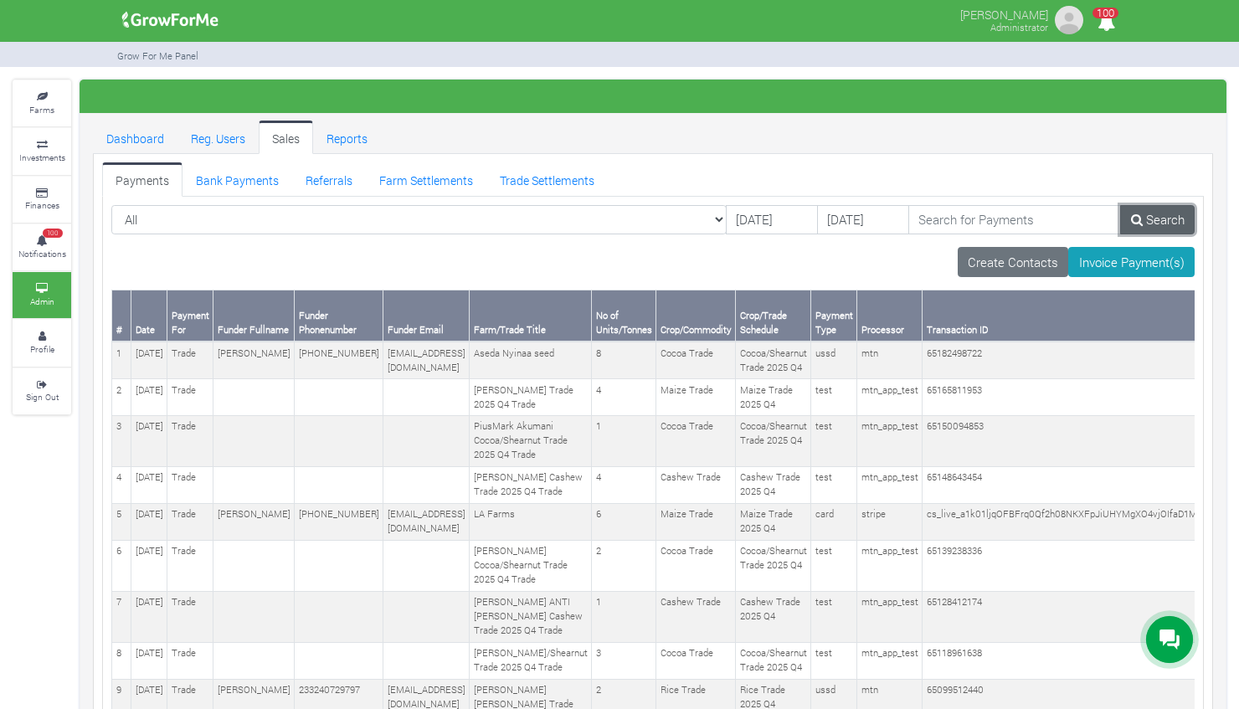
click at [1162, 228] on link "Search" at bounding box center [1157, 220] width 75 height 30
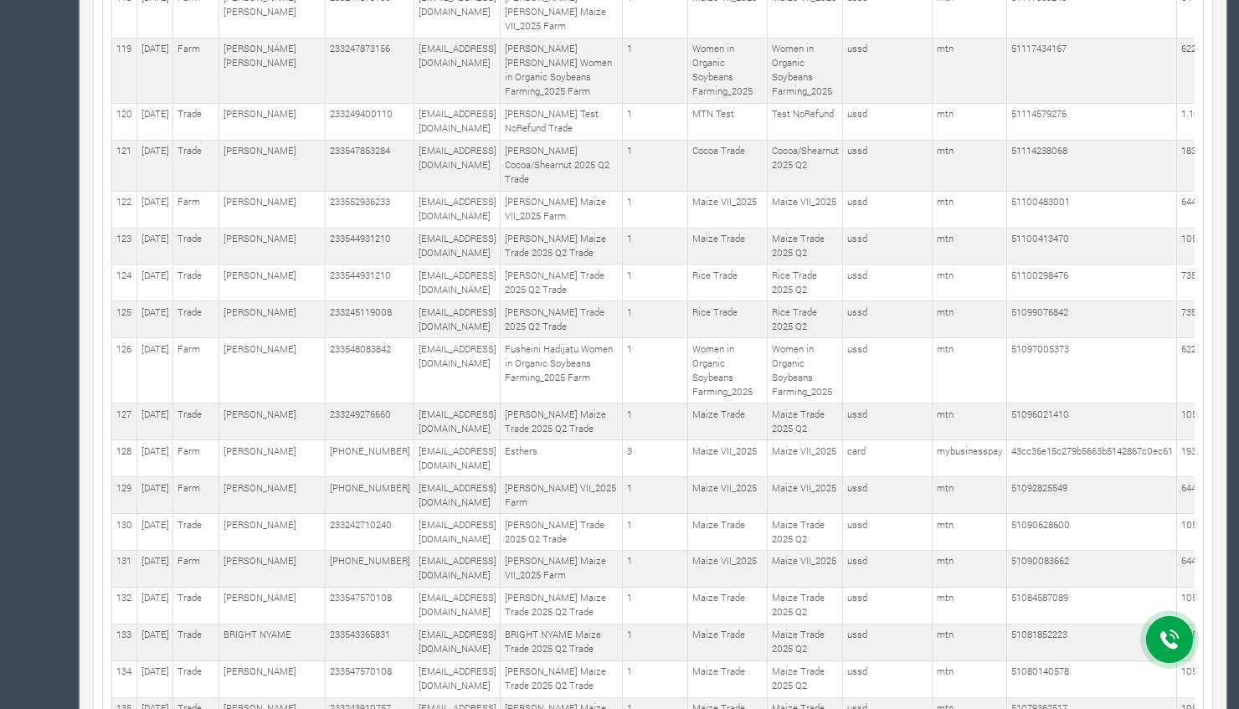
scroll to position [5500, 0]
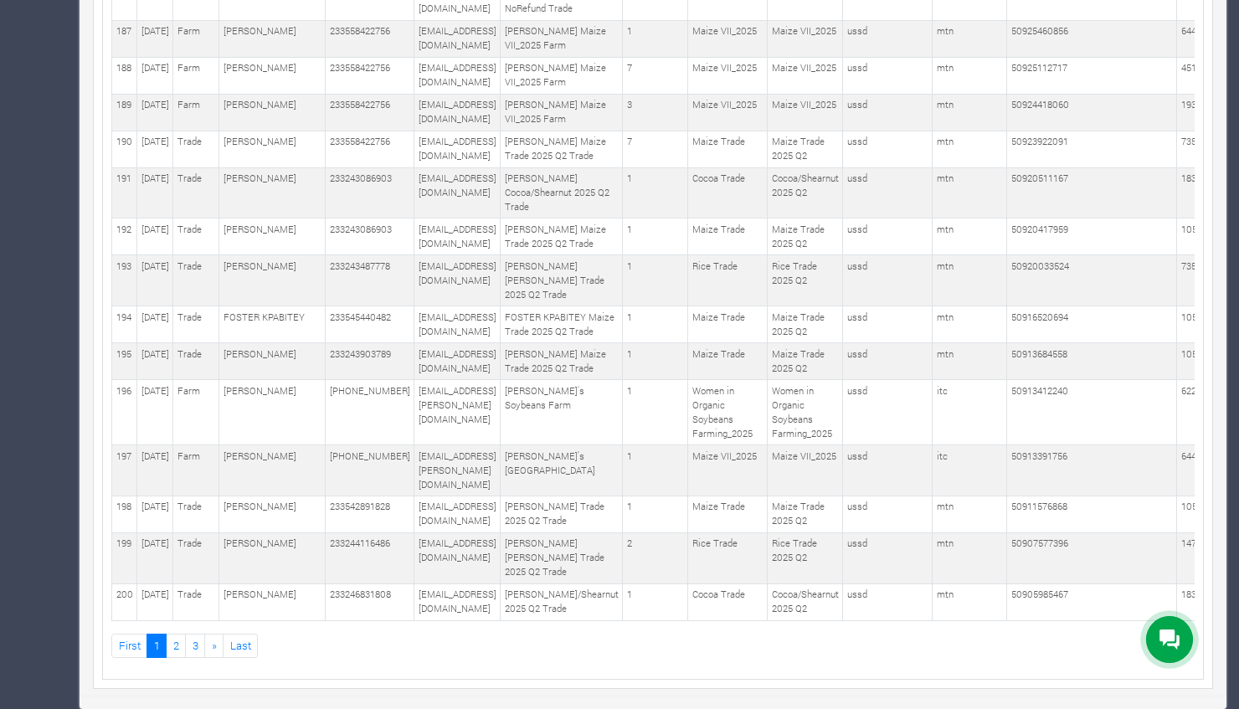
scroll to position [9832, 0]
click at [174, 648] on link "2" at bounding box center [176, 646] width 20 height 24
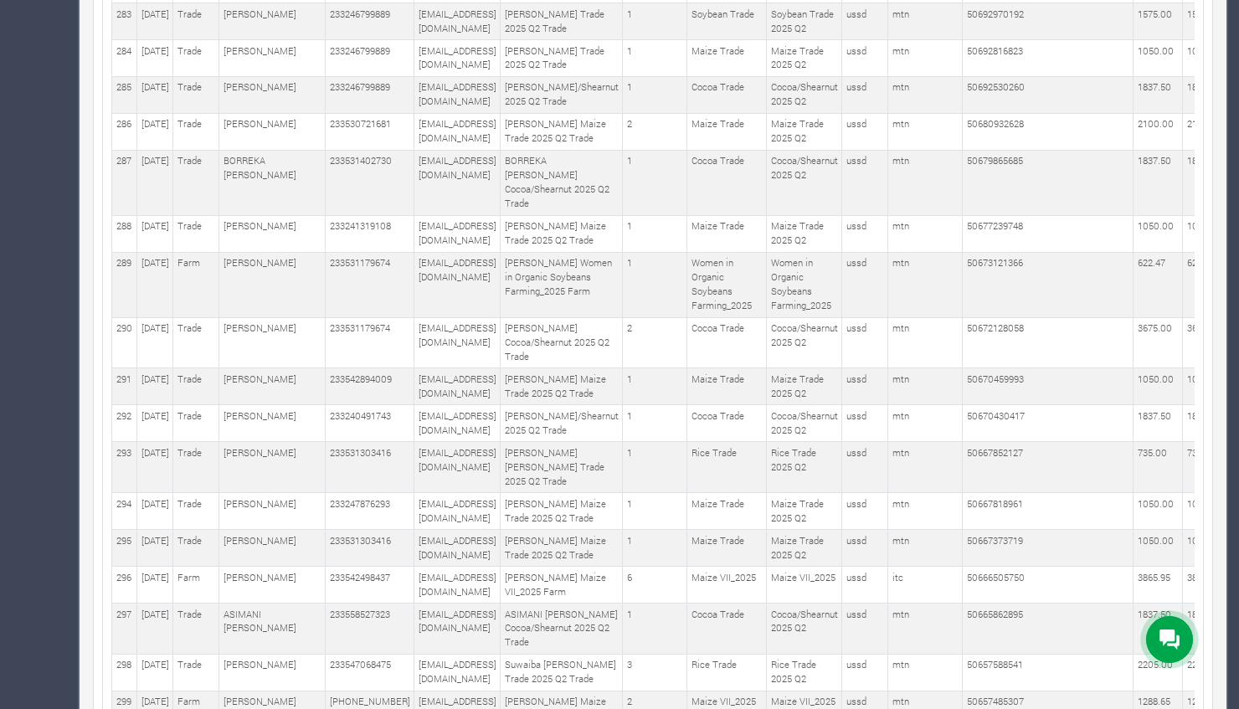
scroll to position [3793, 0]
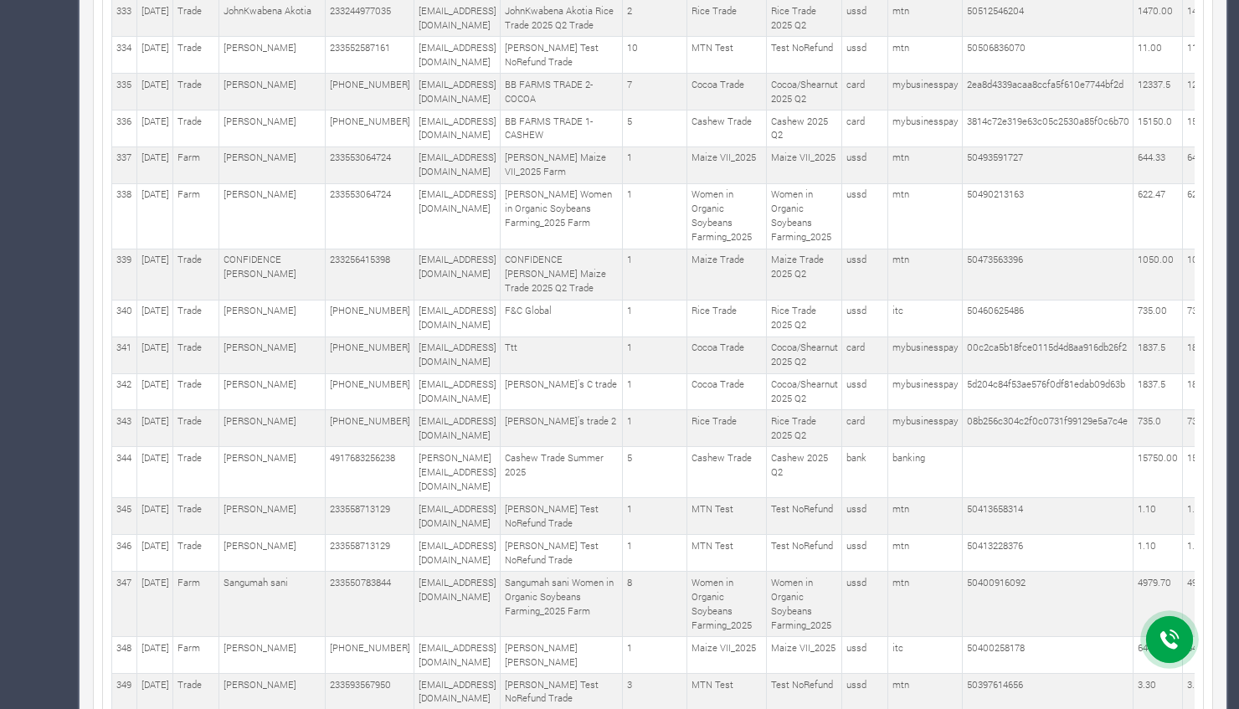
scroll to position [5969, 0]
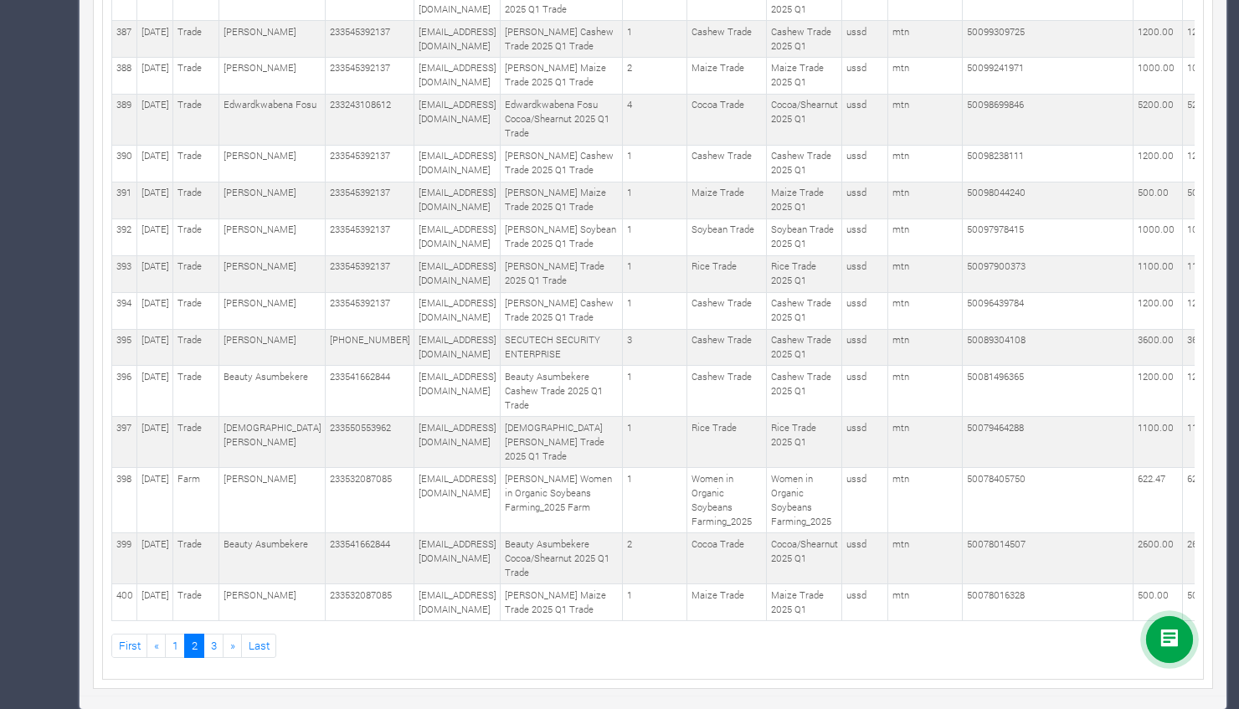
scroll to position [11407, 0]
